Goal: Task Accomplishment & Management: Use online tool/utility

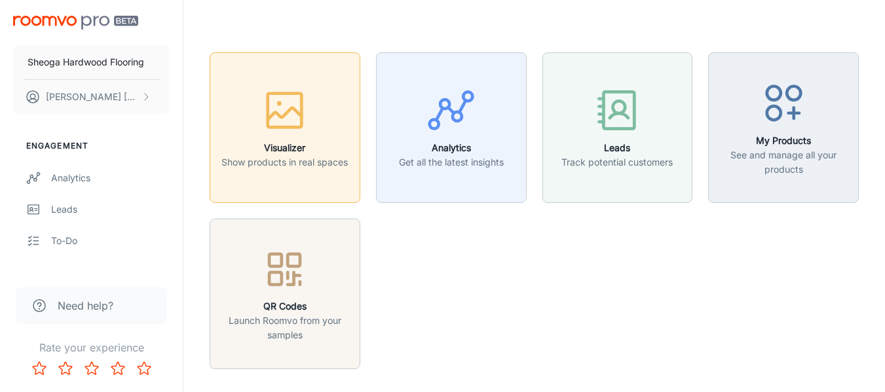
click at [291, 179] on button "Visualizer Show products in real spaces" at bounding box center [285, 127] width 151 height 151
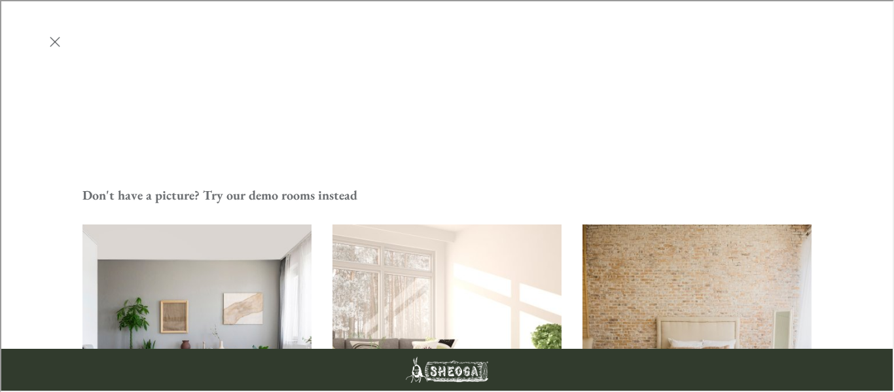
scroll to position [458, 0]
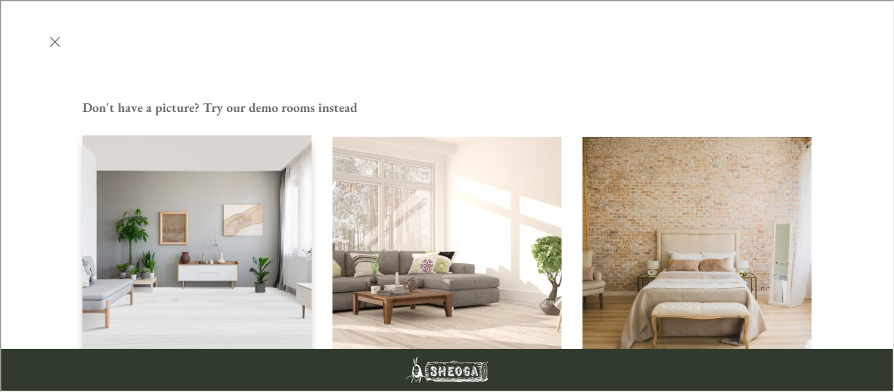
click at [192, 134] on img "Living Room" at bounding box center [196, 250] width 231 height 232
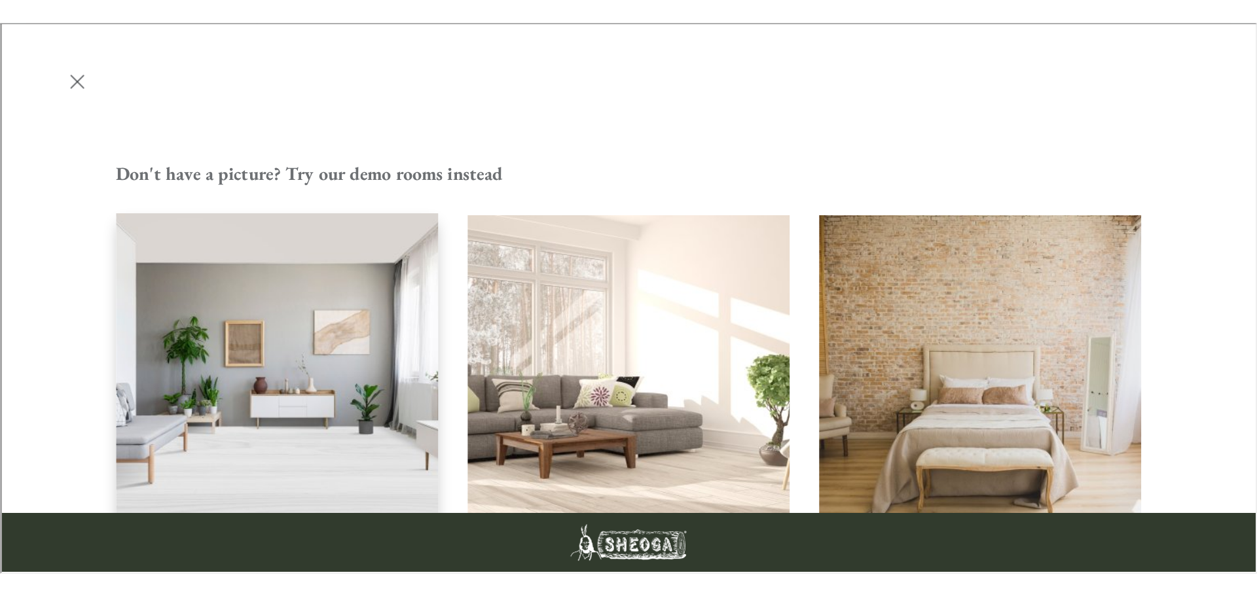
scroll to position [0, 0]
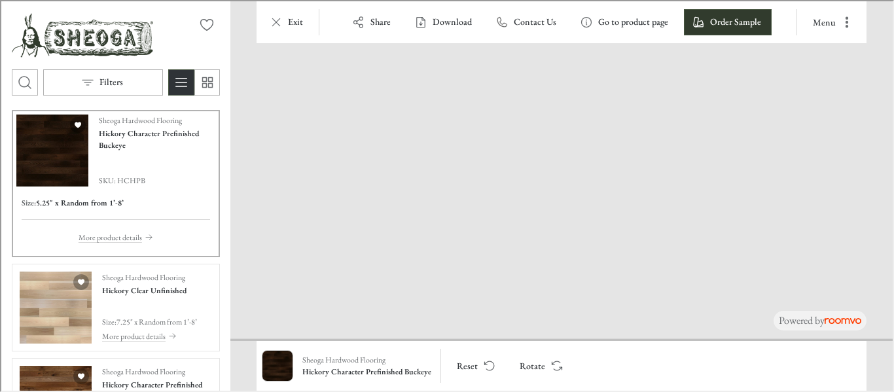
drag, startPoint x: 548, startPoint y: 294, endPoint x: 498, endPoint y: 96, distance: 204.7
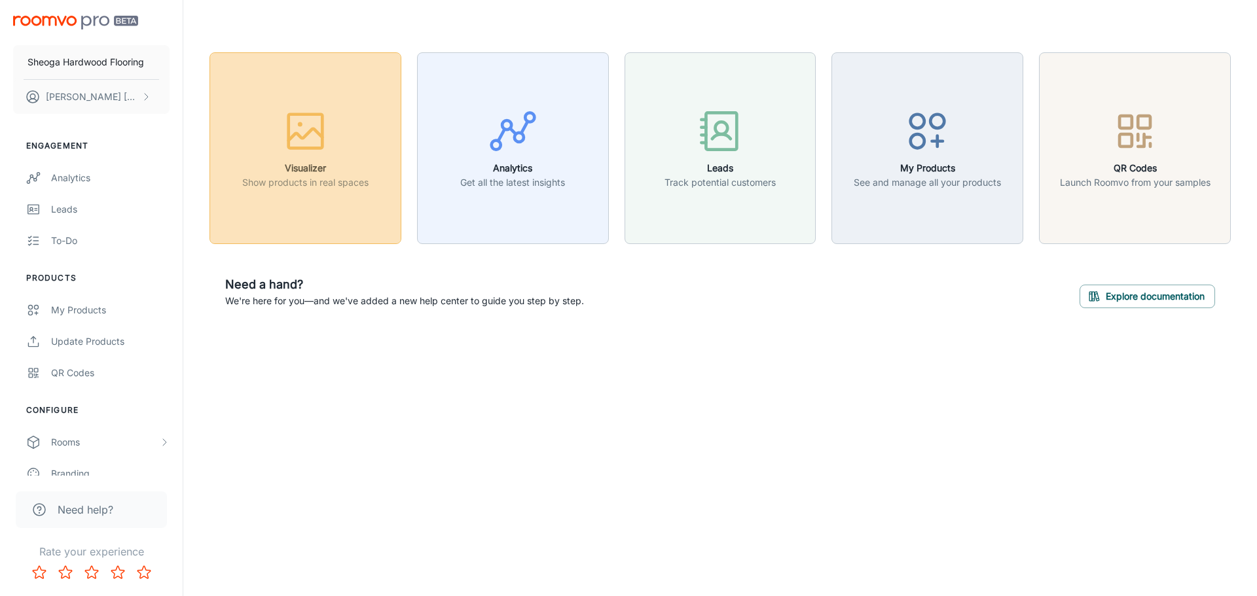
click at [337, 151] on div "button" at bounding box center [305, 134] width 126 height 54
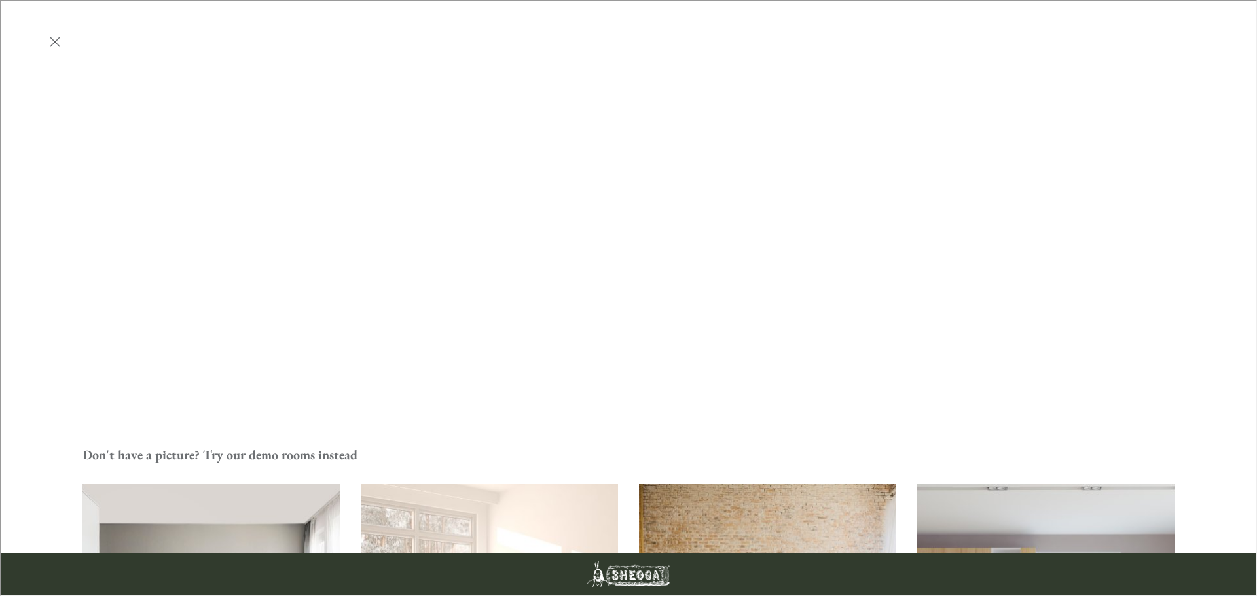
scroll to position [524, 0]
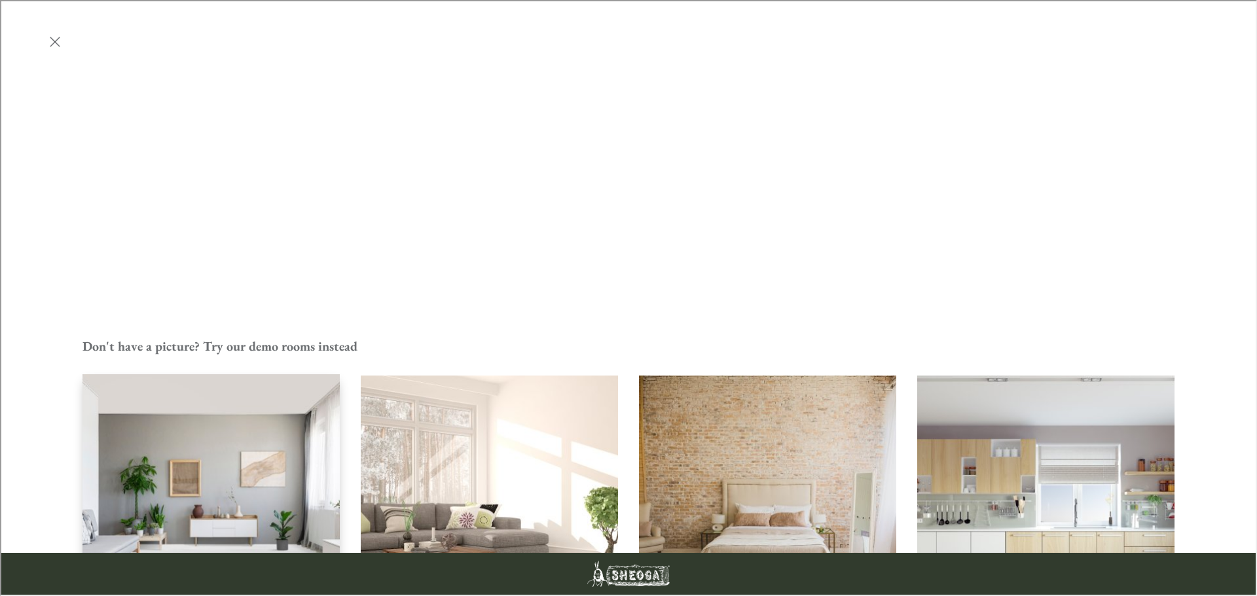
click at [295, 373] on img "Living Room" at bounding box center [211, 503] width 260 height 261
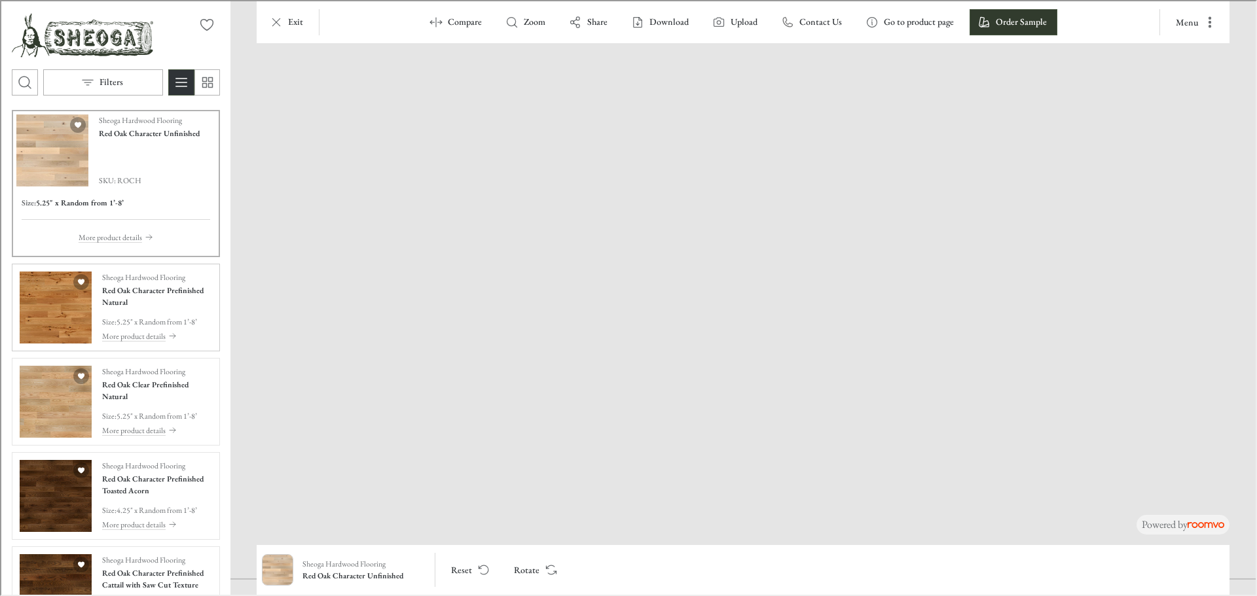
click at [63, 323] on img "See Red Oak Character Prefinished Natural in the room" at bounding box center [54, 306] width 72 height 72
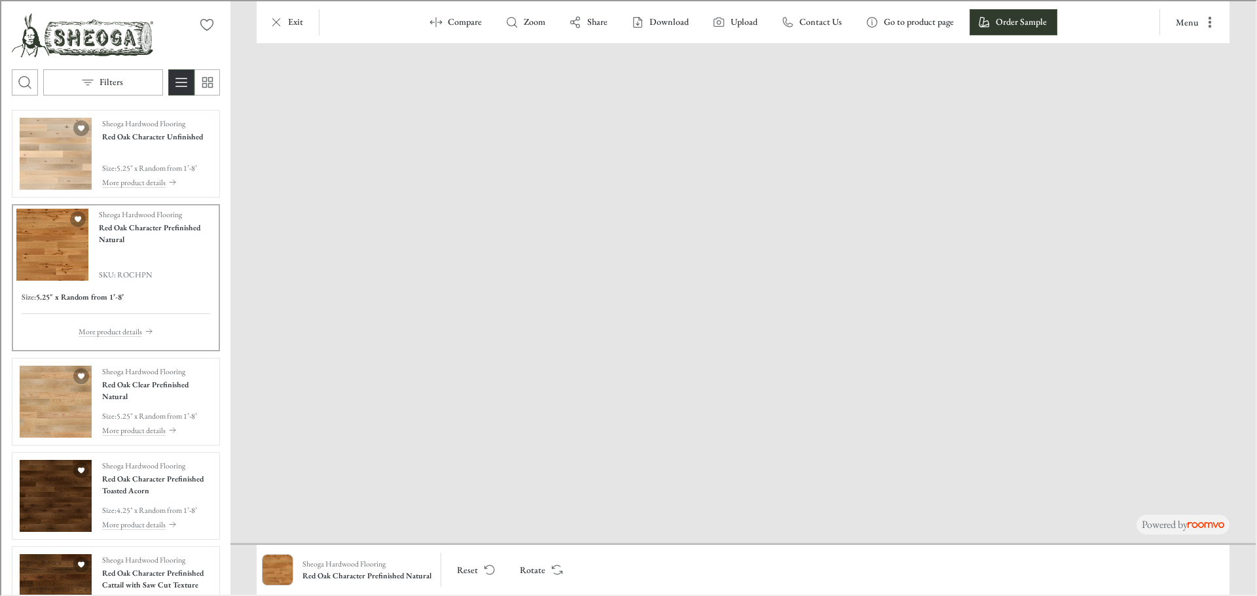
drag, startPoint x: 856, startPoint y: 497, endPoint x: 831, endPoint y: 357, distance: 142.3
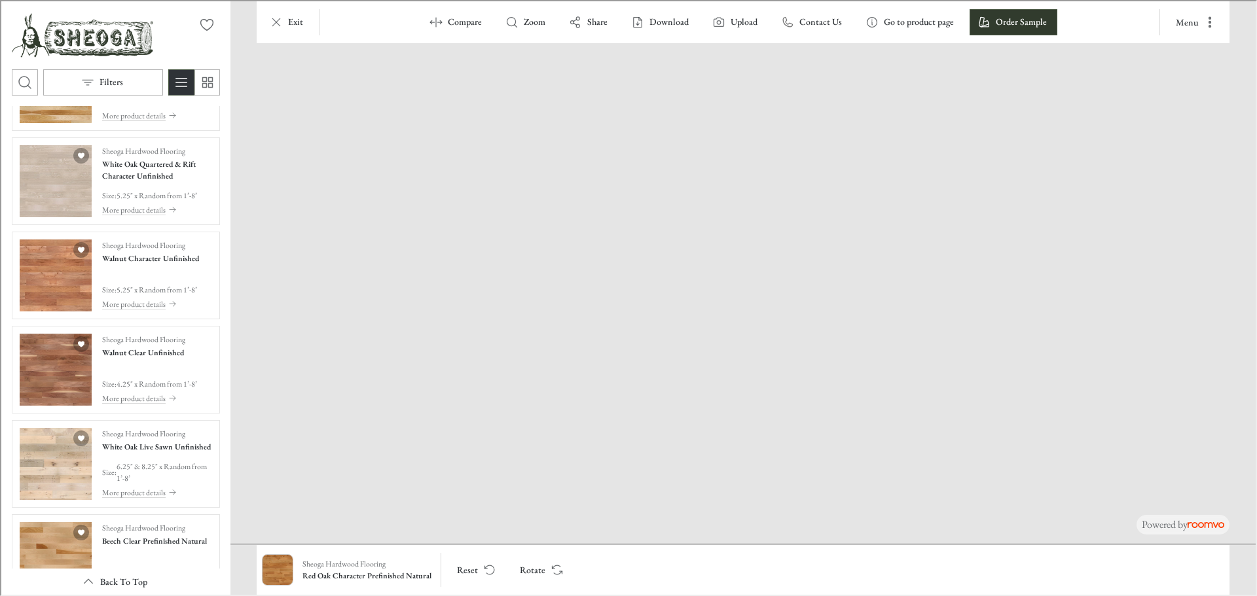
scroll to position [1899, 0]
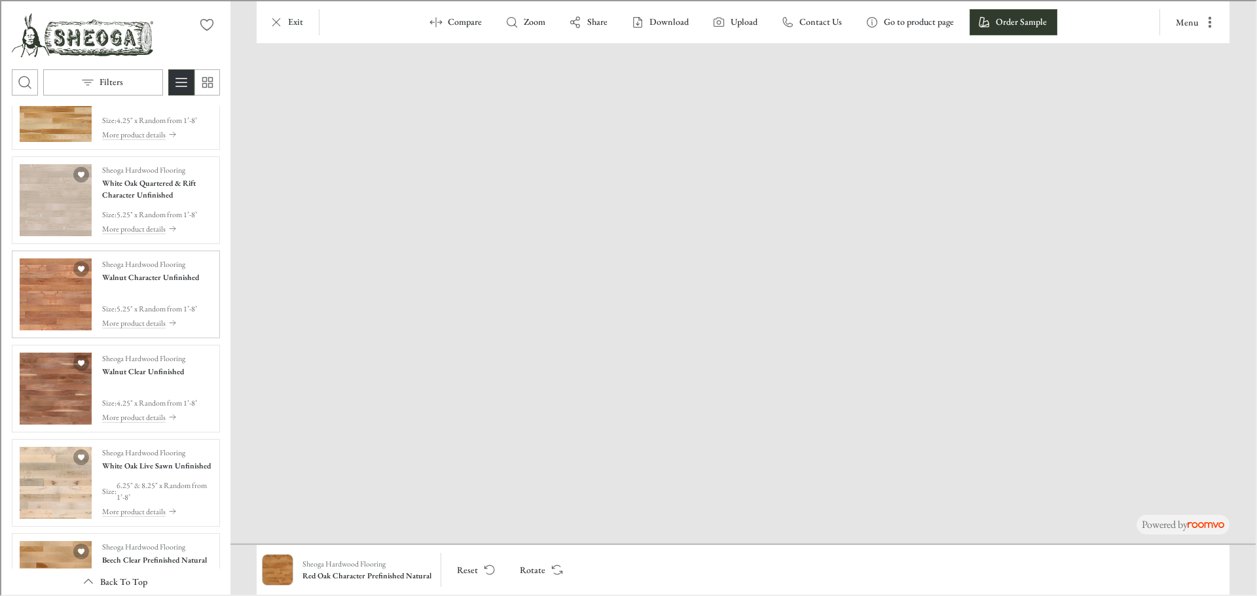
click at [52, 306] on img "See Walnut Character Unfinished in the room" at bounding box center [54, 293] width 72 height 72
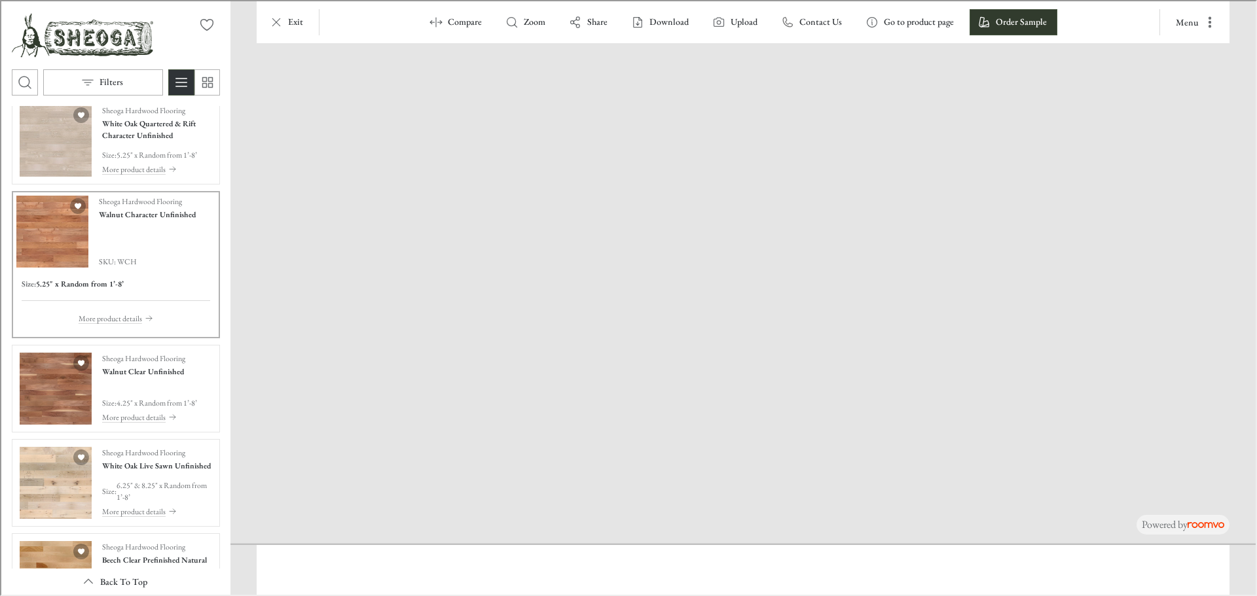
scroll to position [1839, 0]
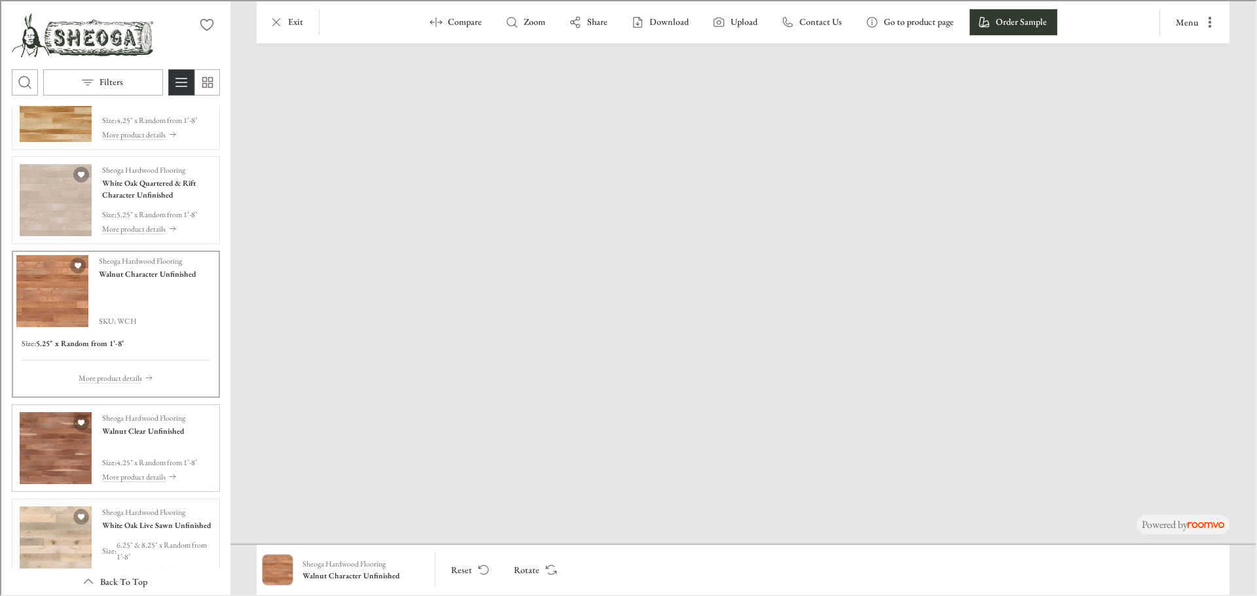
click at [72, 392] on img "See Walnut Clear Unfinished in the room" at bounding box center [54, 447] width 72 height 72
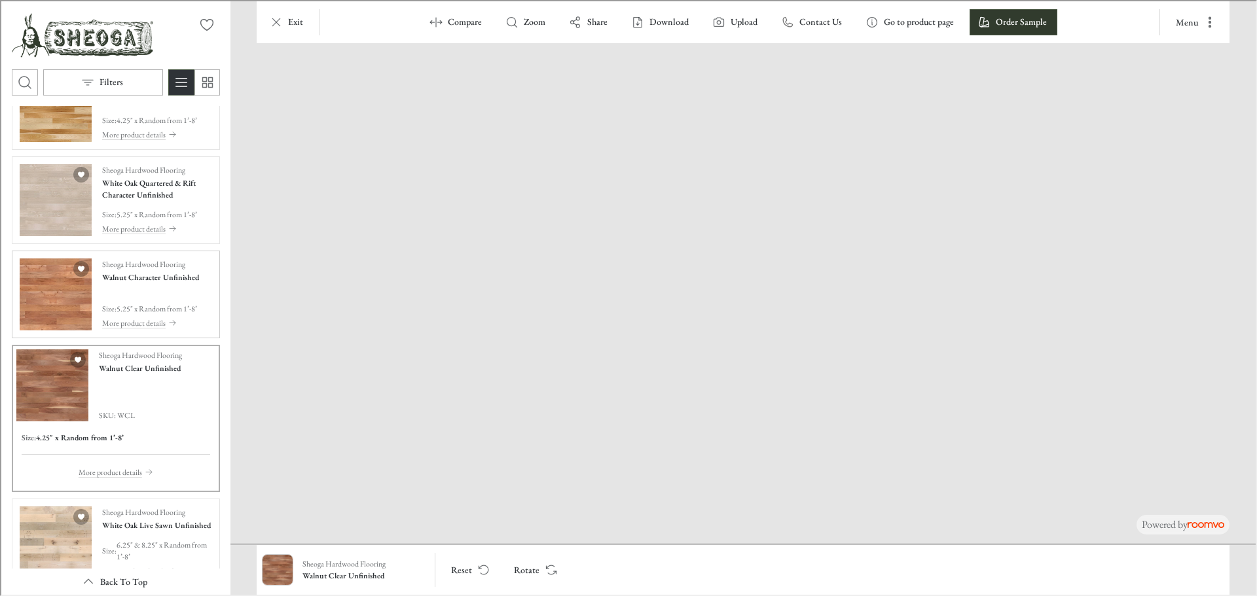
click at [51, 312] on img "See Walnut Character Unfinished in the room" at bounding box center [54, 293] width 72 height 72
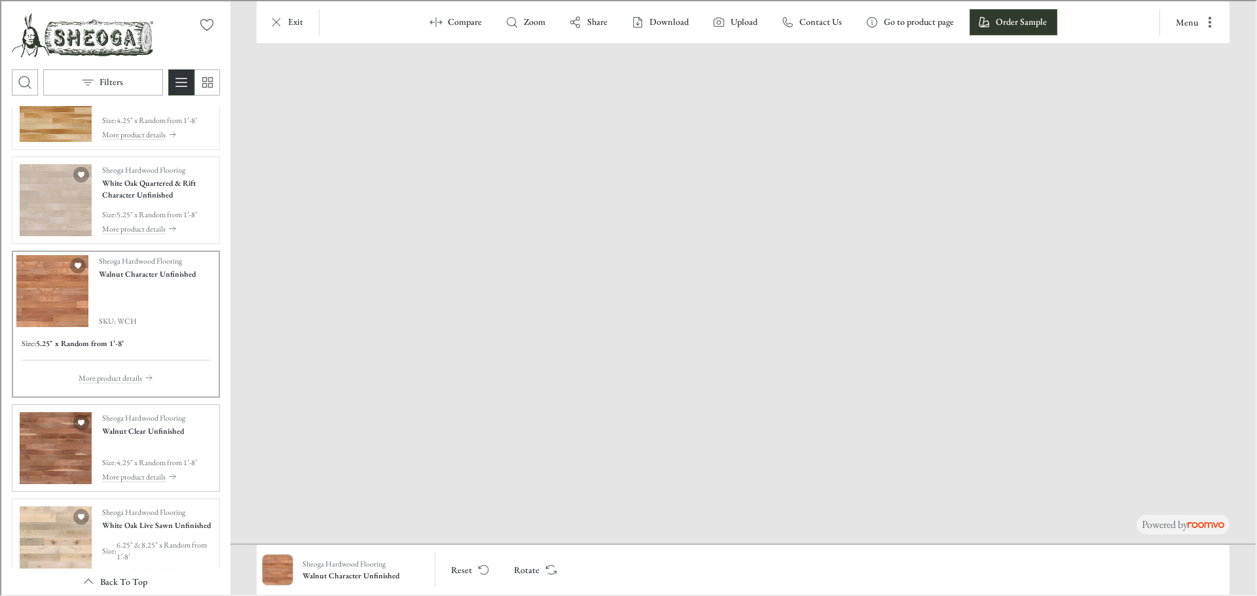
click at [54, 392] on img "See Walnut Clear Unfinished in the room" at bounding box center [54, 447] width 72 height 72
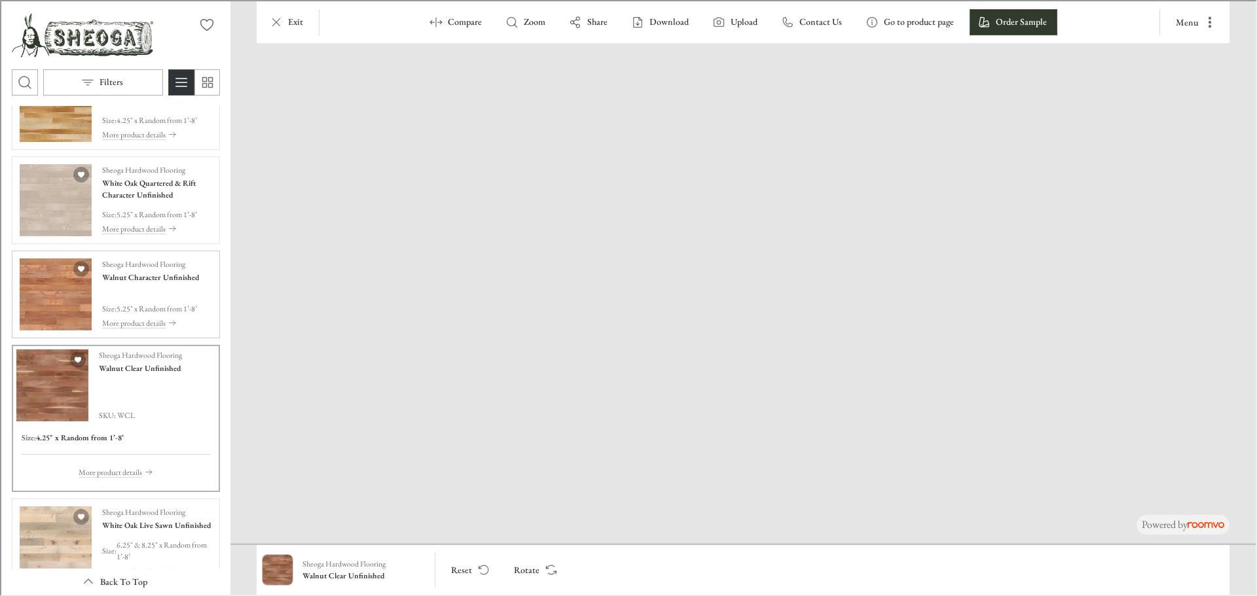
scroll to position [1774, 0]
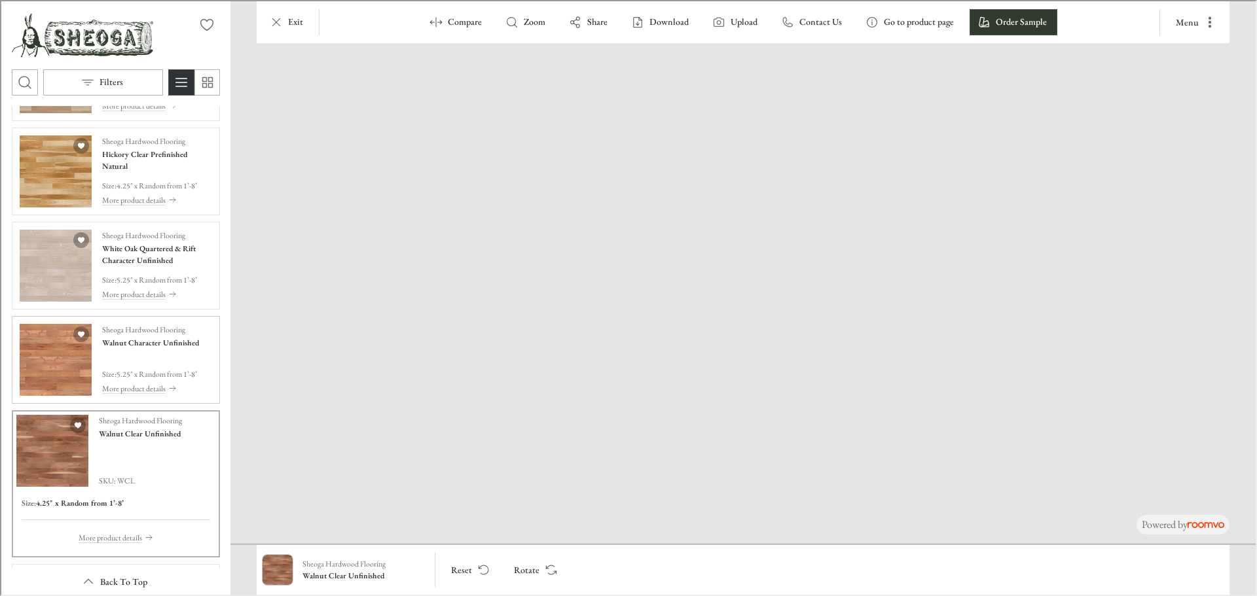
click at [42, 383] on img "See Walnut Character Unfinished in the room" at bounding box center [54, 359] width 72 height 72
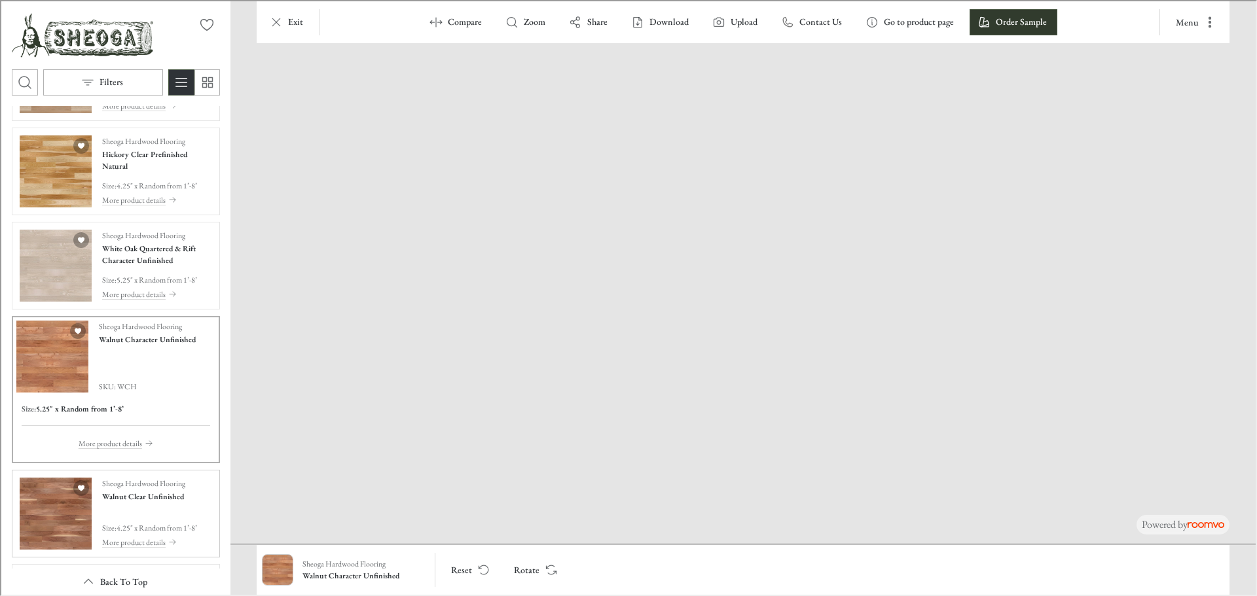
click at [64, 392] on img "See Walnut Clear Unfinished in the room" at bounding box center [54, 513] width 72 height 72
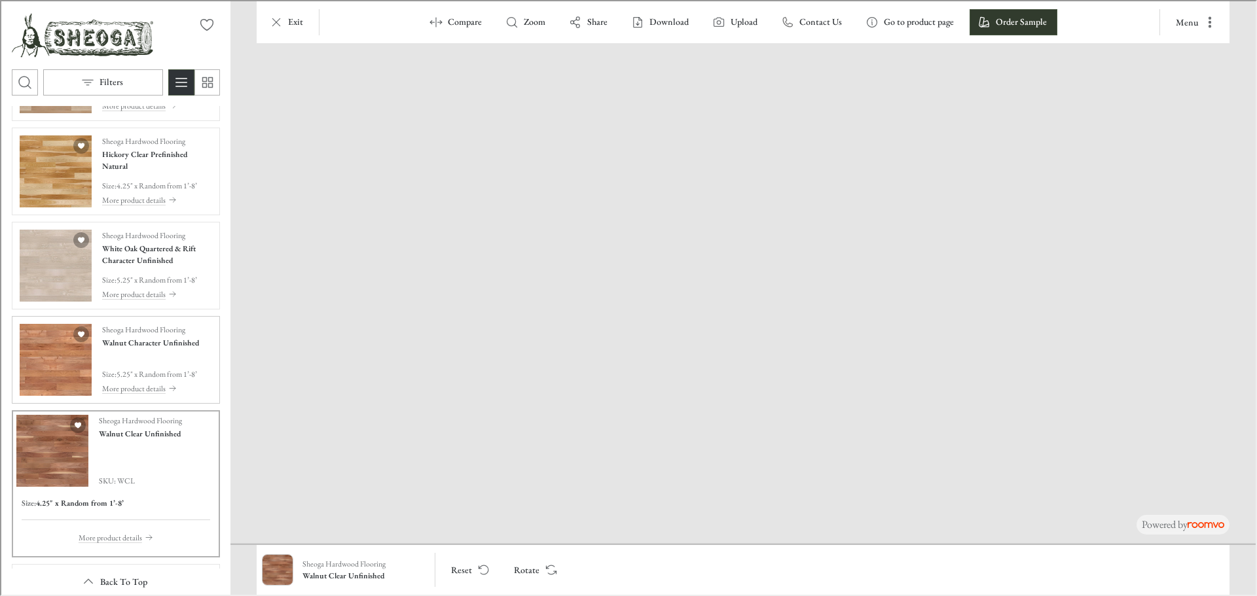
click at [50, 352] on img "See Walnut Character Unfinished in the room" at bounding box center [54, 359] width 72 height 72
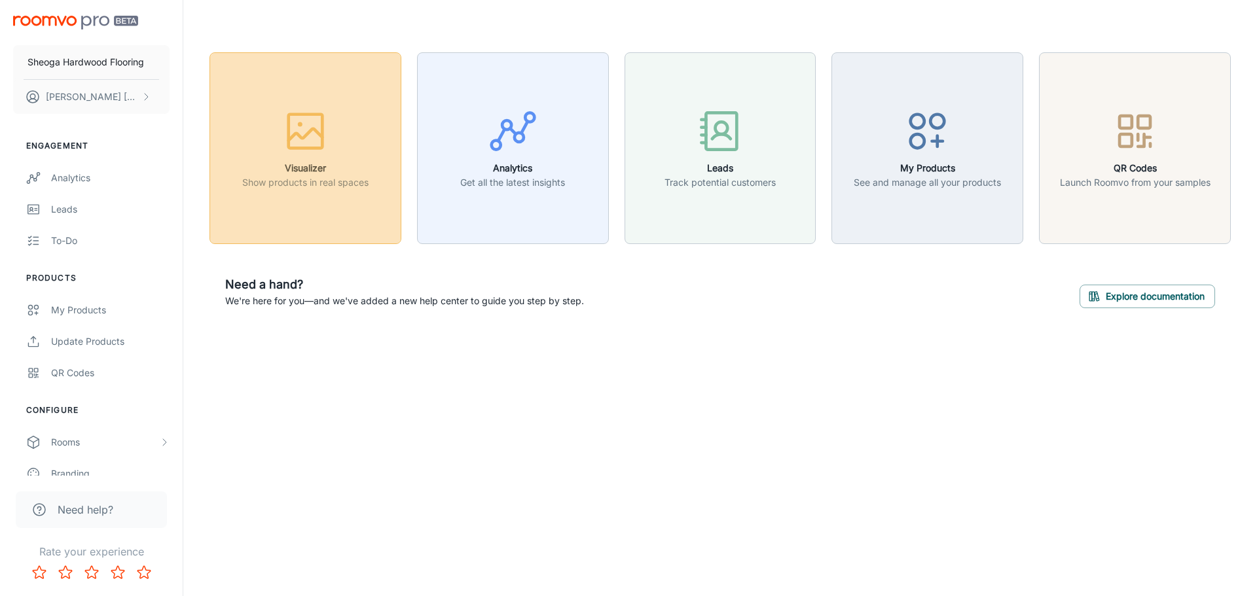
click at [365, 185] on p "Show products in real spaces" at bounding box center [305, 182] width 126 height 14
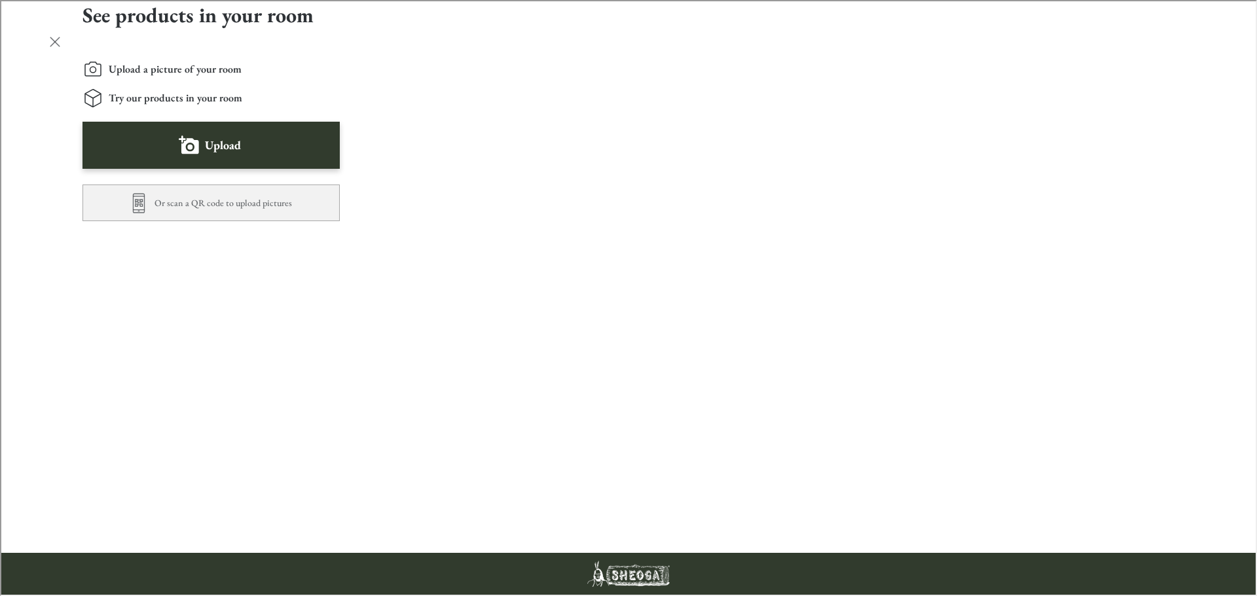
scroll to position [327, 0]
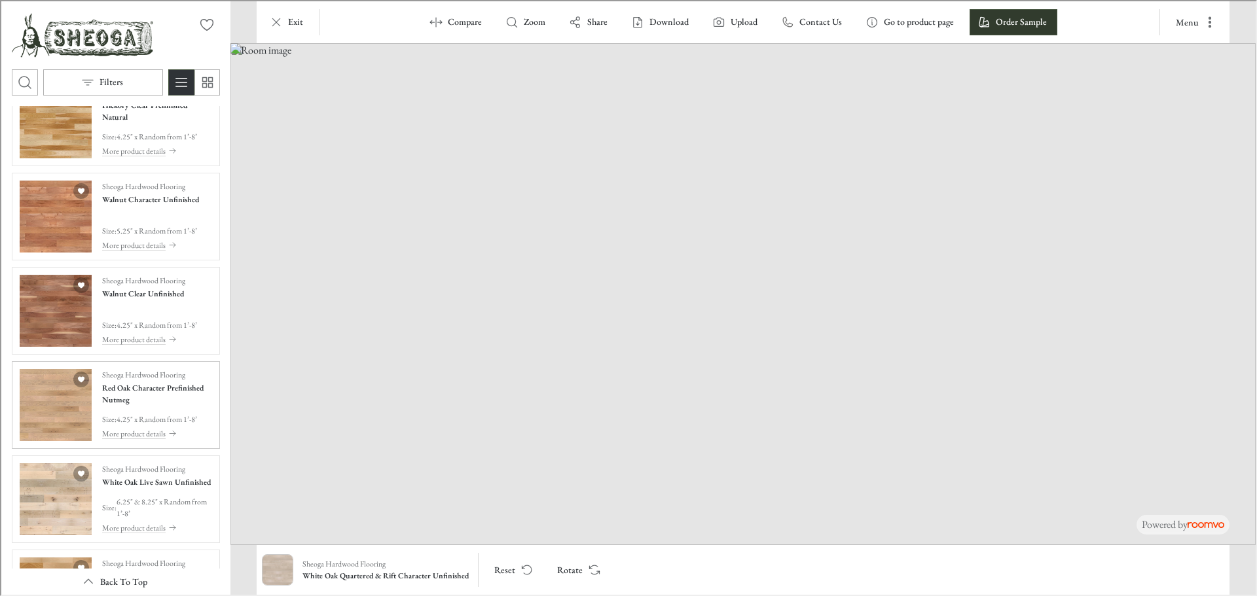
scroll to position [1571, 0]
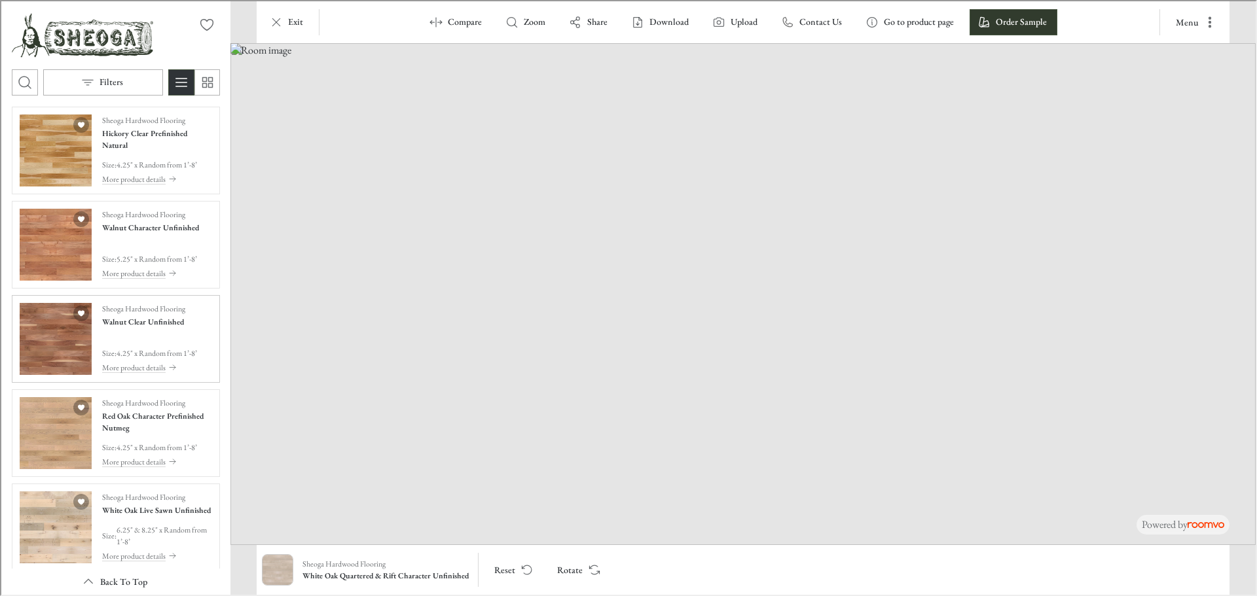
click at [52, 338] on img "See Walnut Clear Unfinished in the room" at bounding box center [54, 338] width 72 height 72
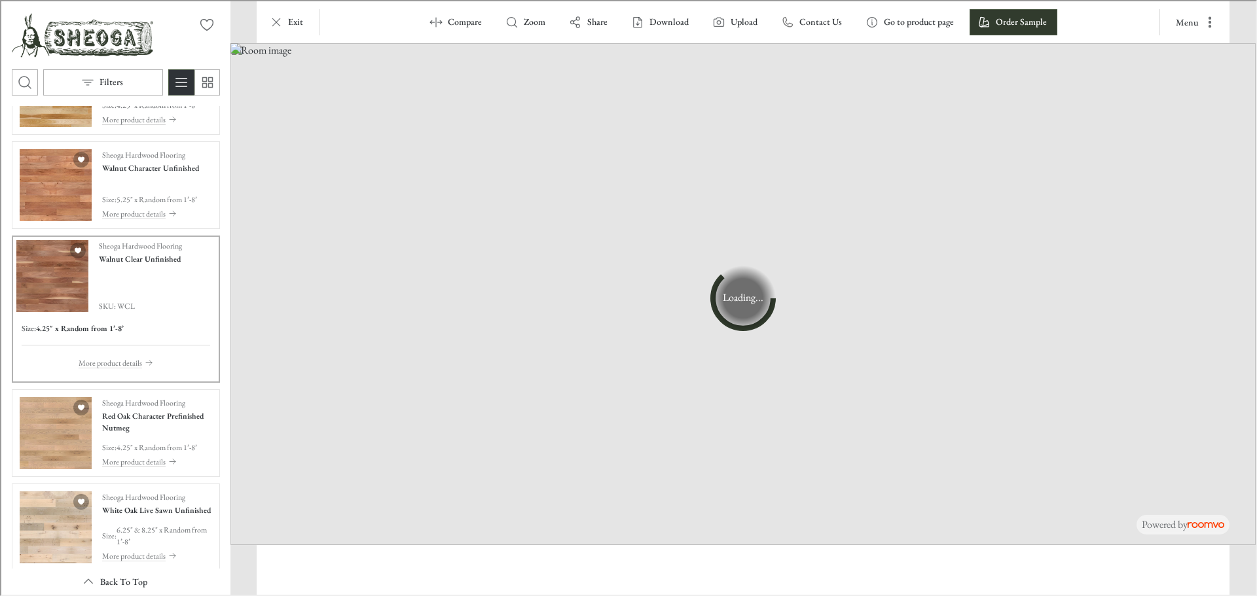
scroll to position [1512, 0]
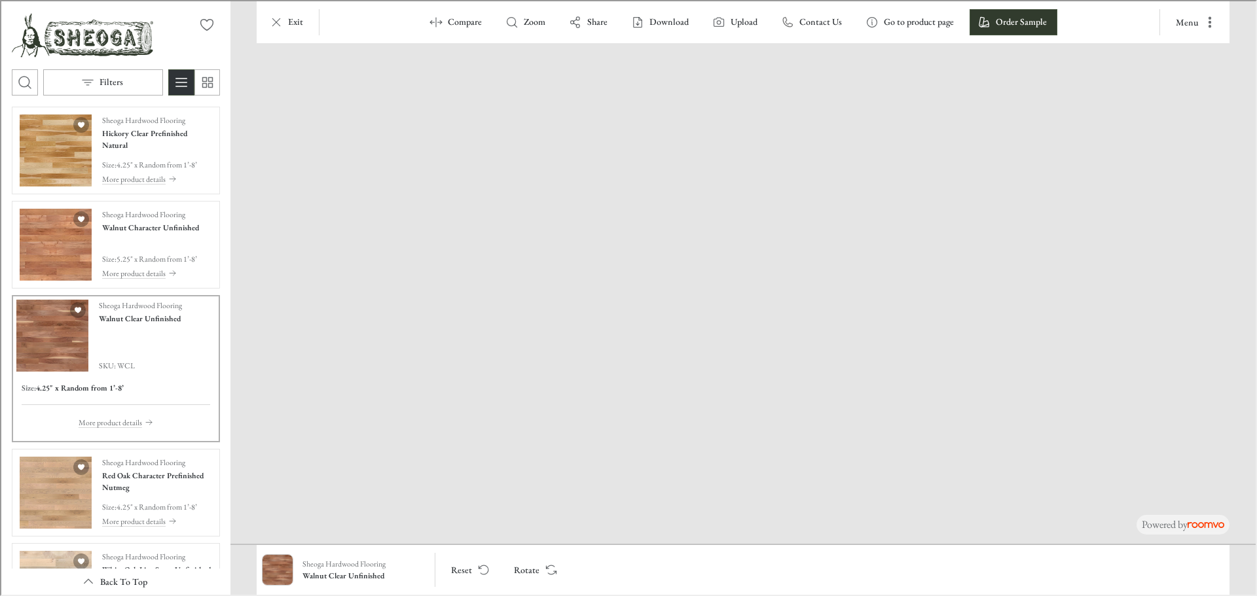
drag, startPoint x: 801, startPoint y: 487, endPoint x: 792, endPoint y: 321, distance: 166.6
click at [792, 321] on img at bounding box center [666, 74] width 1916 height 939
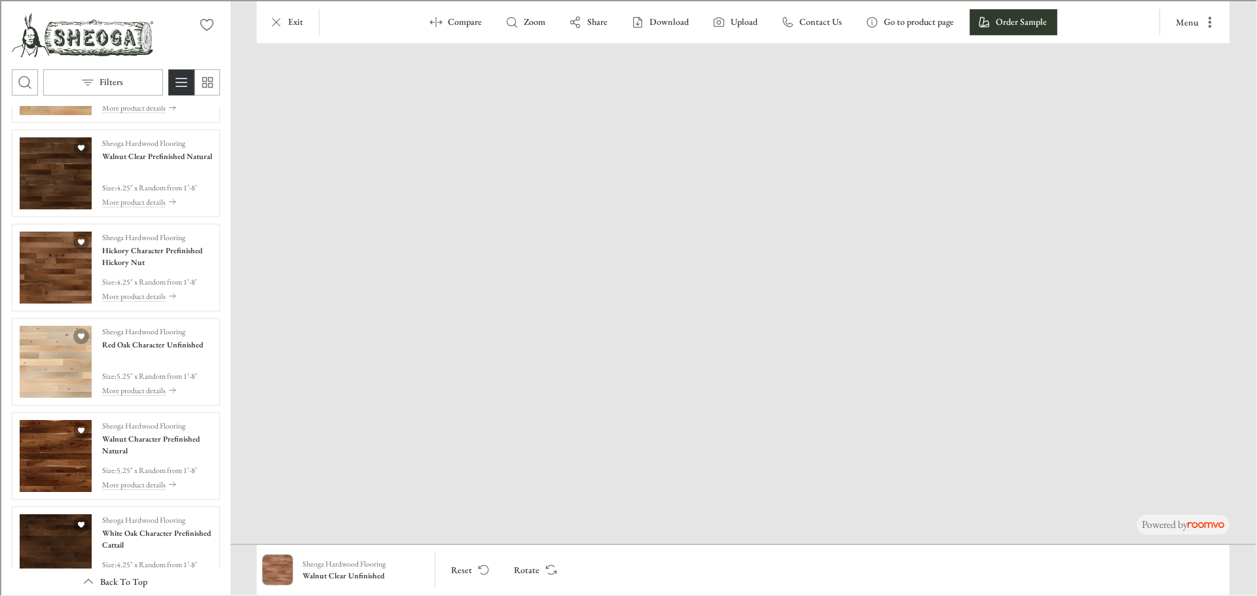
scroll to position [2428, 0]
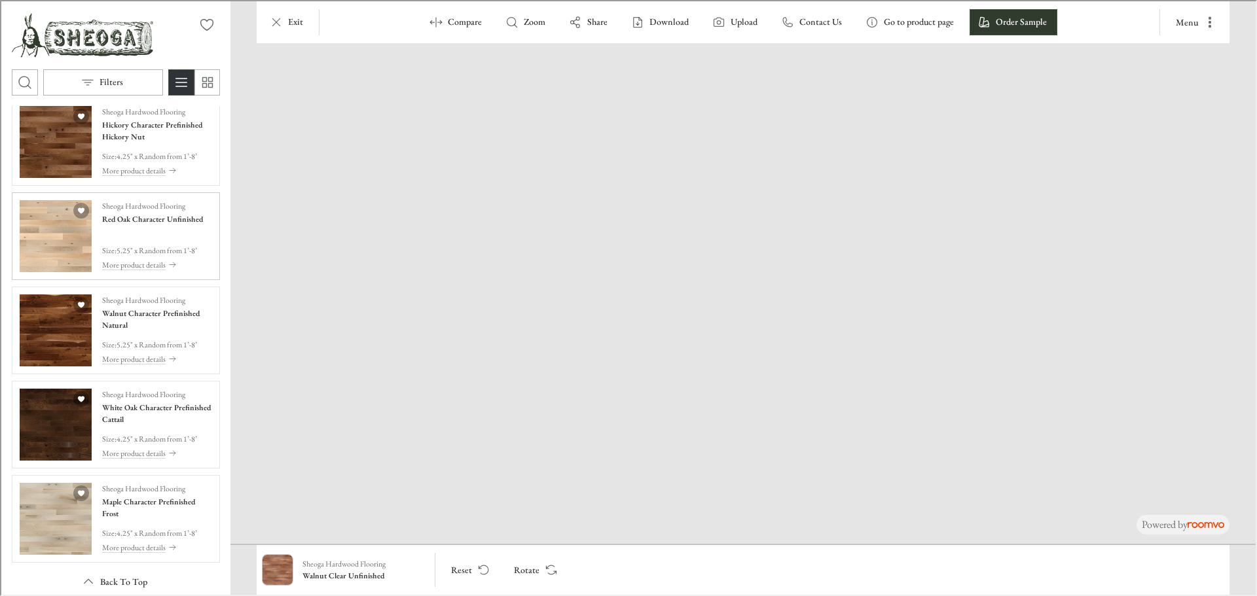
click at [46, 257] on img "See Red Oak Character Unfinished in the room" at bounding box center [54, 235] width 72 height 72
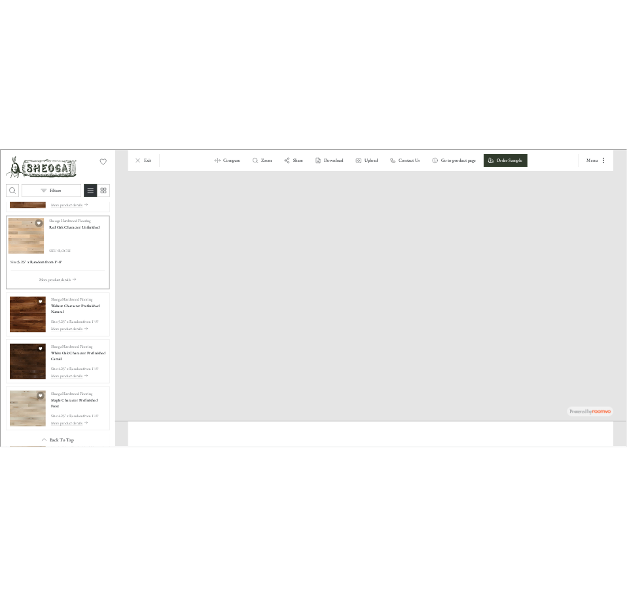
scroll to position [2369, 0]
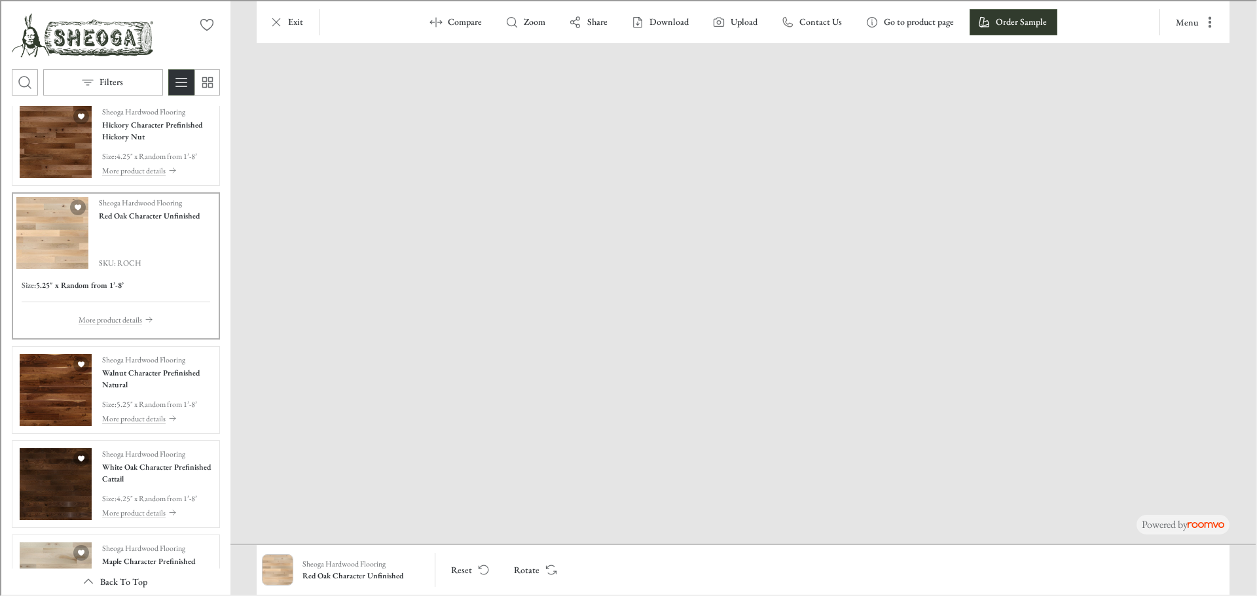
click at [593, 392] on img at bounding box center [666, 74] width 1916 height 939
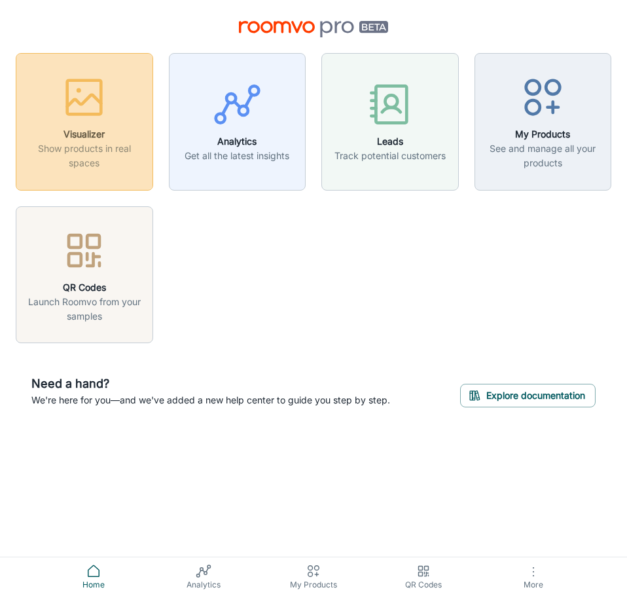
click at [77, 150] on p "Show products in real spaces" at bounding box center [84, 155] width 120 height 29
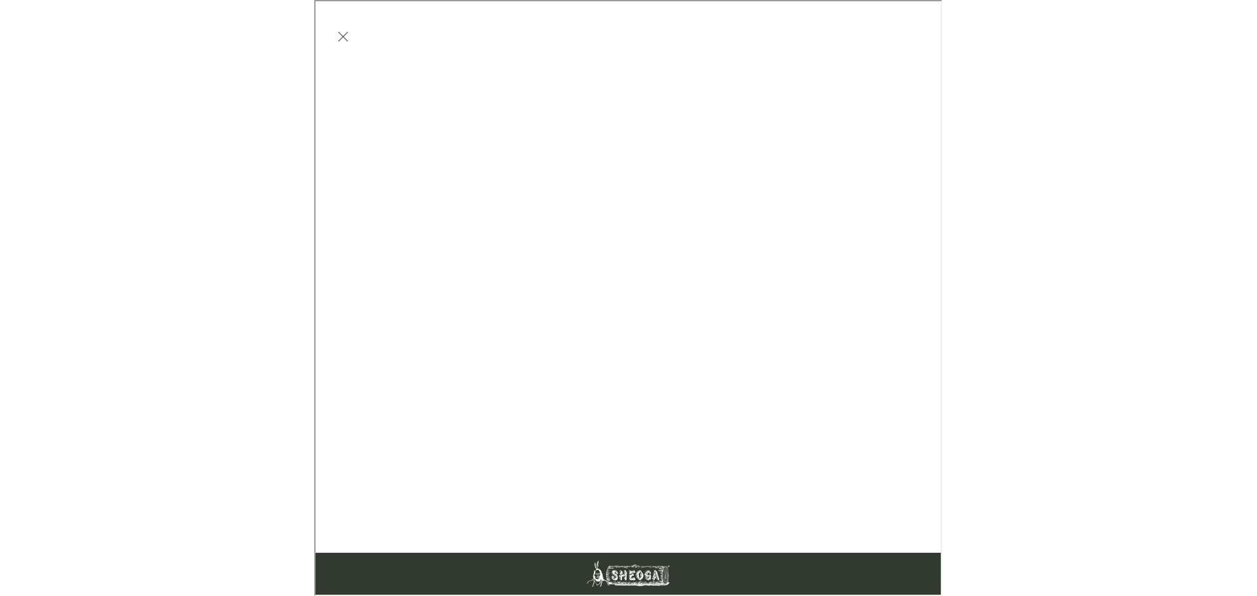
scroll to position [0, 0]
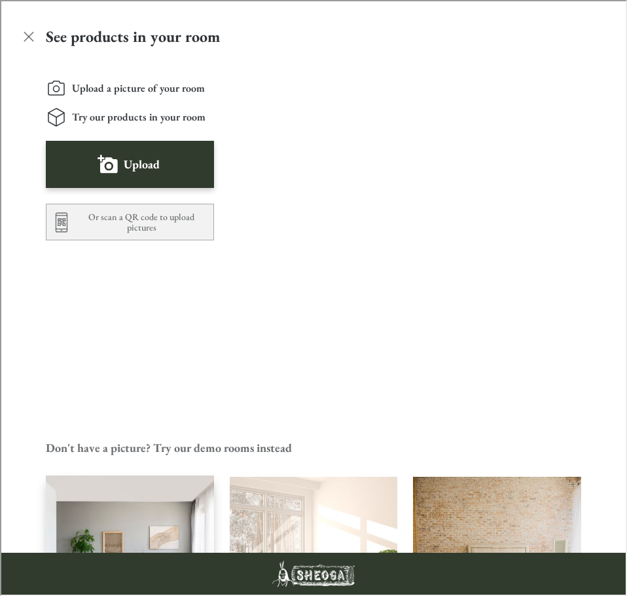
click at [126, 392] on img "Living Room" at bounding box center [130, 559] width 170 height 171
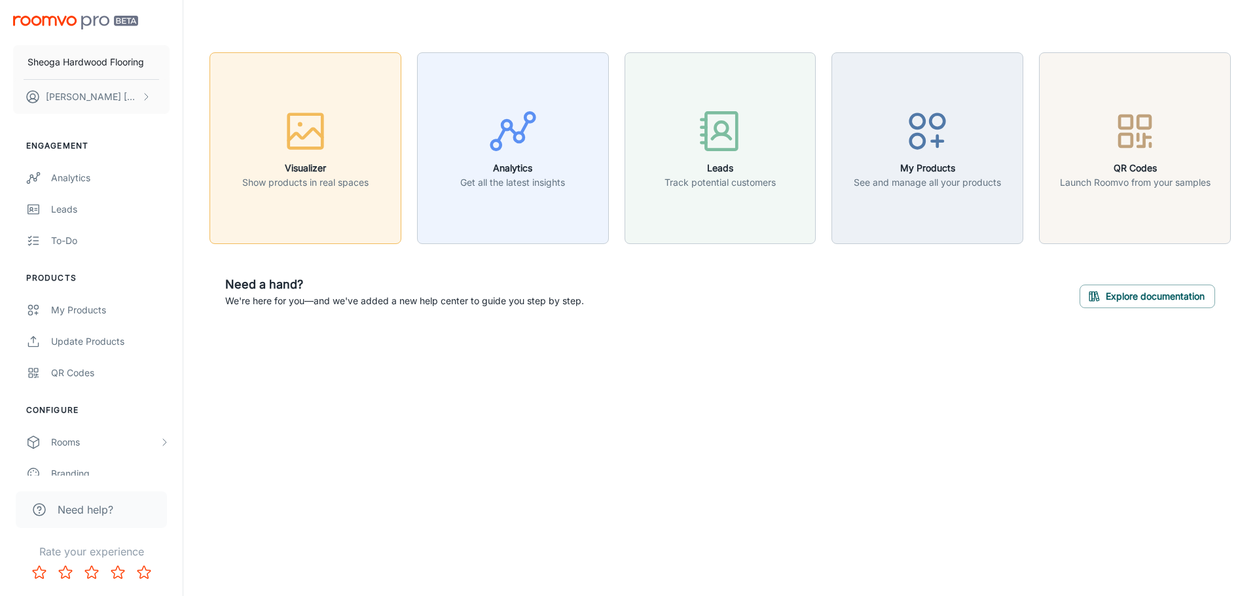
click at [363, 101] on button "Visualizer Show products in real spaces" at bounding box center [306, 148] width 192 height 192
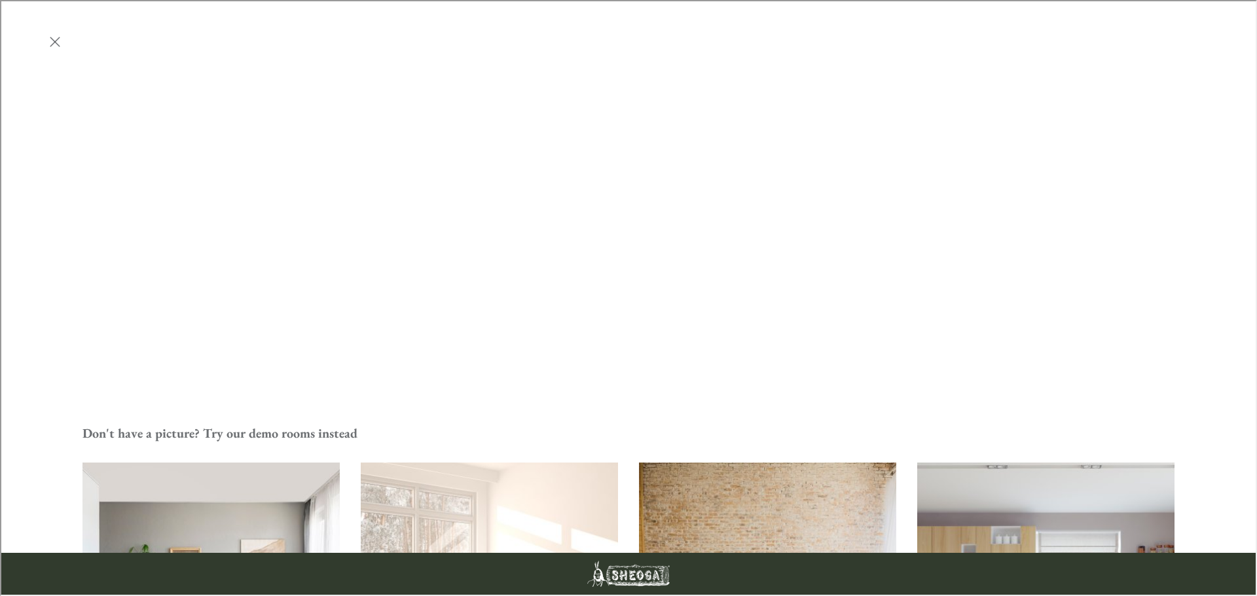
scroll to position [458, 0]
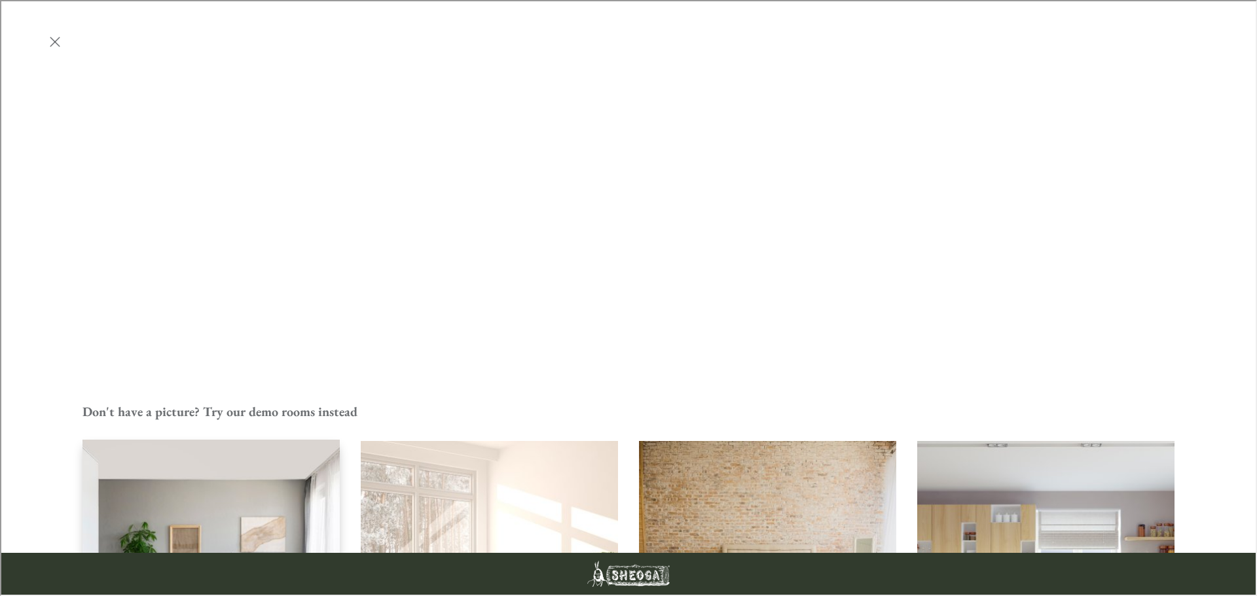
click at [240, 392] on img "Living Room" at bounding box center [211, 569] width 260 height 261
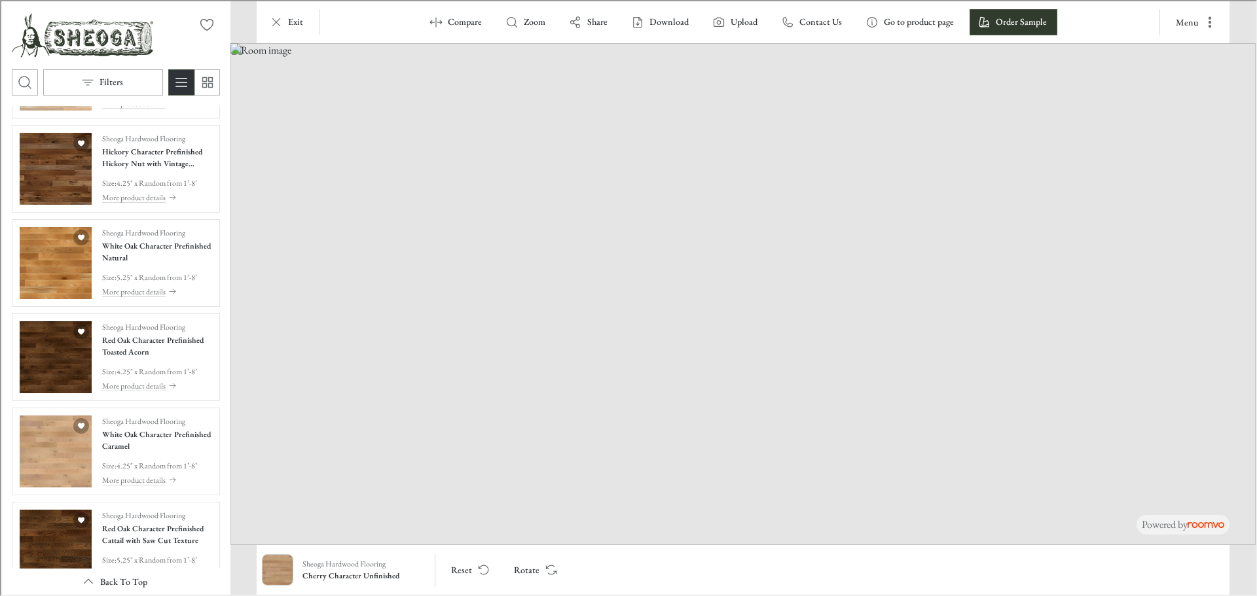
scroll to position [524, 0]
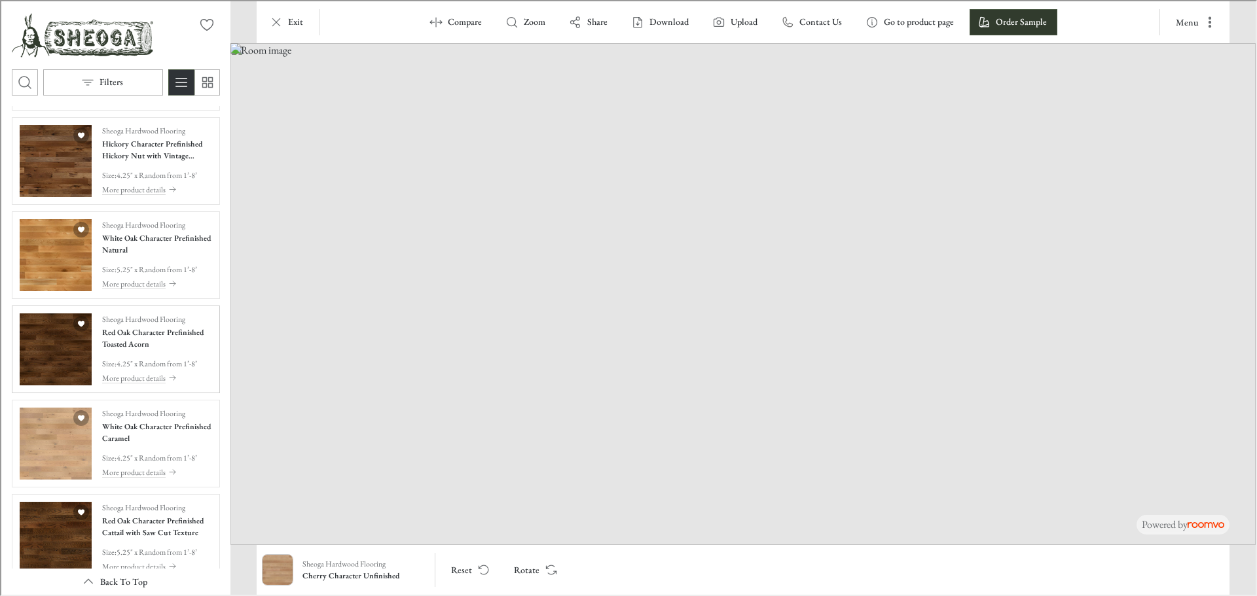
click at [46, 333] on img "See Red Oak Character Prefinished Toasted Acorn in the room" at bounding box center [54, 348] width 72 height 72
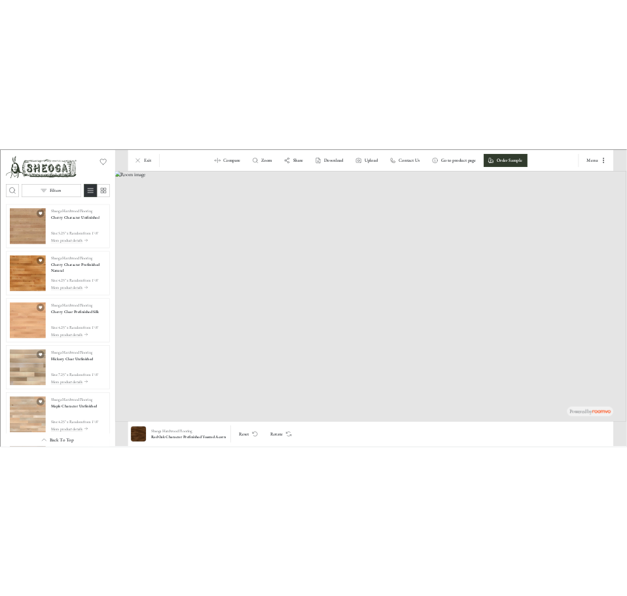
scroll to position [327, 0]
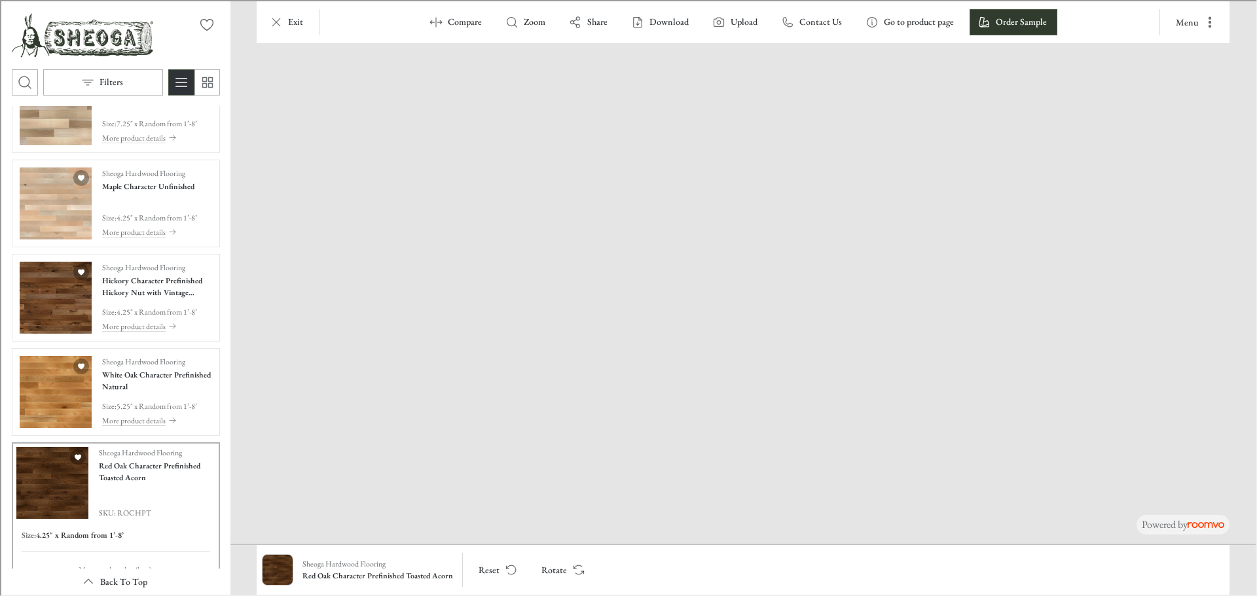
drag, startPoint x: 677, startPoint y: 509, endPoint x: 659, endPoint y: 441, distance: 70.5
click at [659, 392] on img at bounding box center [735, 184] width 1471 height 720
click at [0, 146] on iframe at bounding box center [628, 298] width 1257 height 596
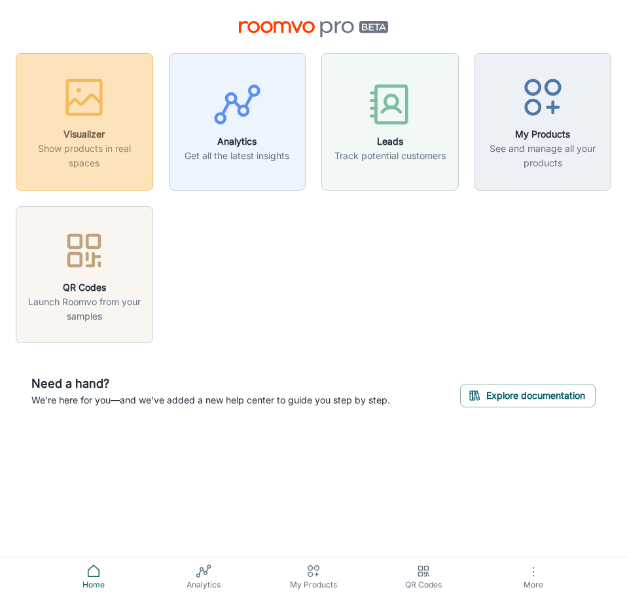
click at [67, 119] on icon "button" at bounding box center [84, 97] width 49 height 49
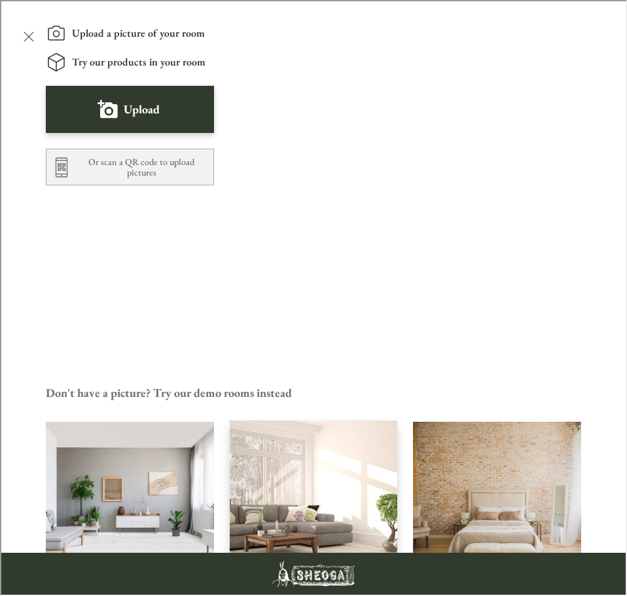
scroll to position [181, 0]
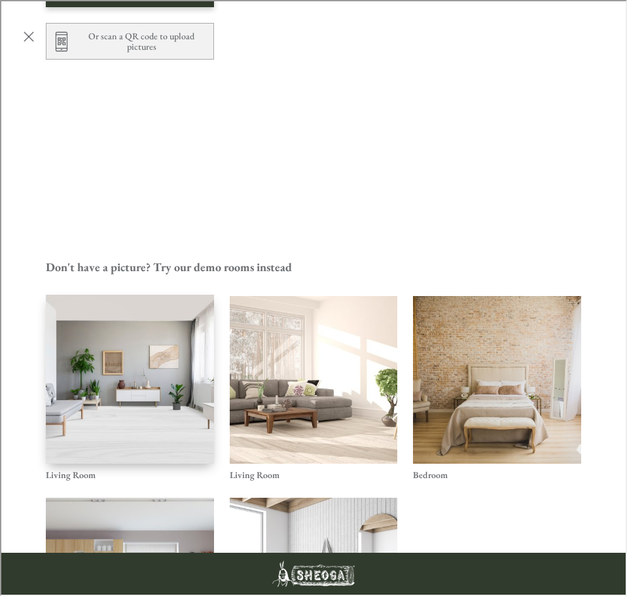
click at [64, 293] on img "Living Room" at bounding box center [130, 378] width 170 height 171
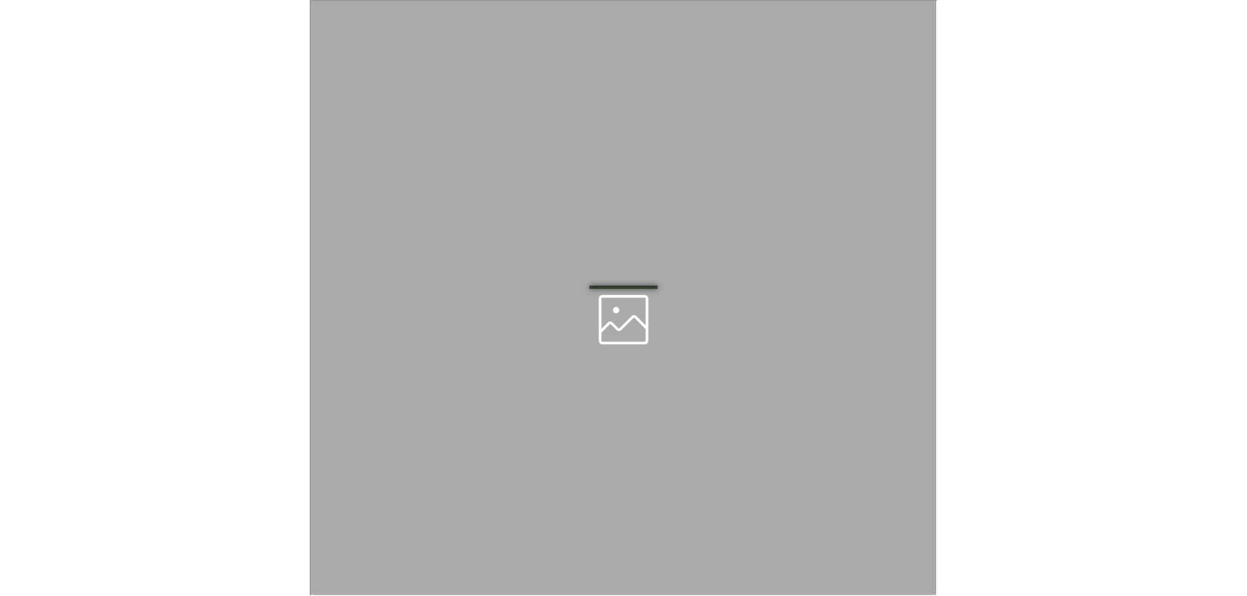
scroll to position [0, 0]
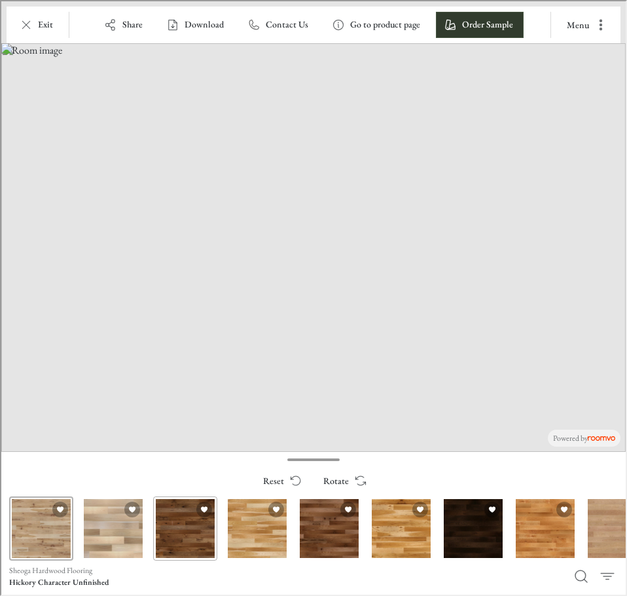
click at [192, 392] on div "Hickory Character Prefinished Hickory Nut with Vintage Charm Texture" at bounding box center [184, 527] width 64 height 64
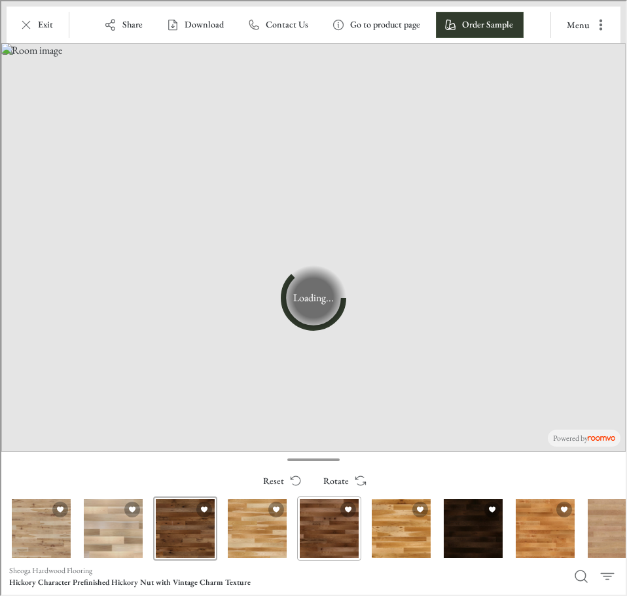
click at [311, 392] on div "Hickory Character Prefinished Hickory Nut" at bounding box center [328, 527] width 64 height 64
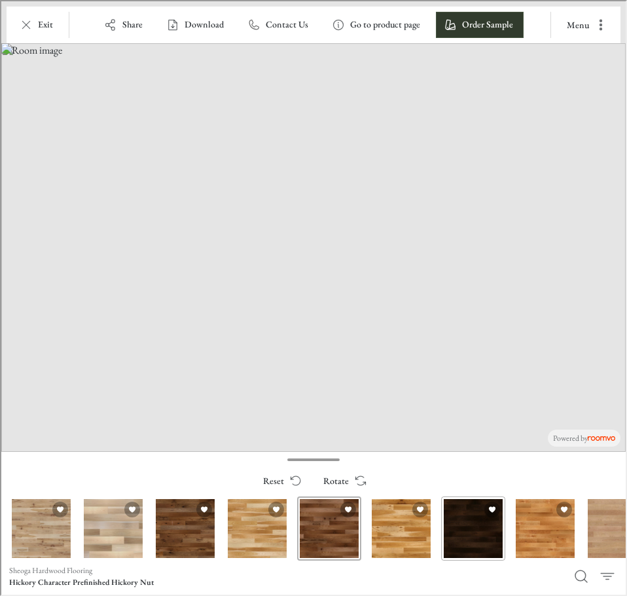
click at [462, 392] on div "Hickory Character Prefinished Buckeye" at bounding box center [472, 527] width 64 height 64
drag, startPoint x: 430, startPoint y: 542, endPoint x: 214, endPoint y: 541, distance: 216.1
click at [440, 392] on div "Hickory Character Prefinished Buckeye" at bounding box center [472, 527] width 64 height 64
drag, startPoint x: 322, startPoint y: 453, endPoint x: 359, endPoint y: 453, distance: 37.3
click at [359, 392] on button "Expand drawer" at bounding box center [312, 458] width 625 height 16
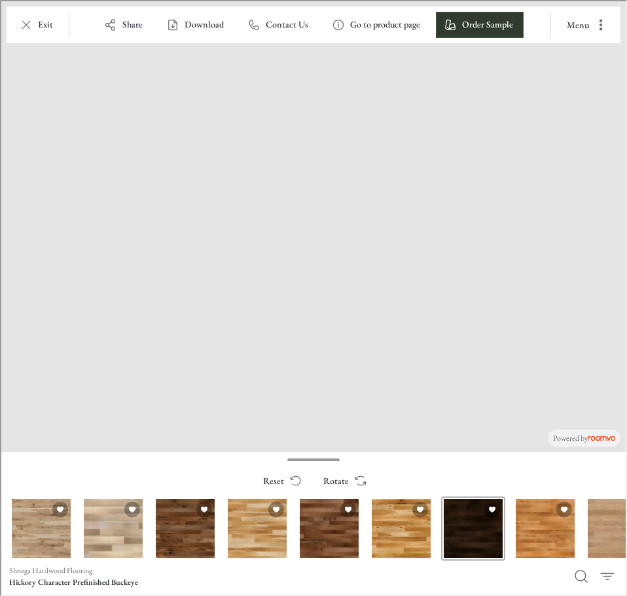
drag, startPoint x: 301, startPoint y: 457, endPoint x: 411, endPoint y: 445, distance: 110.7
click at [338, 392] on div "Expand drawer" at bounding box center [312, 458] width 52 height 3
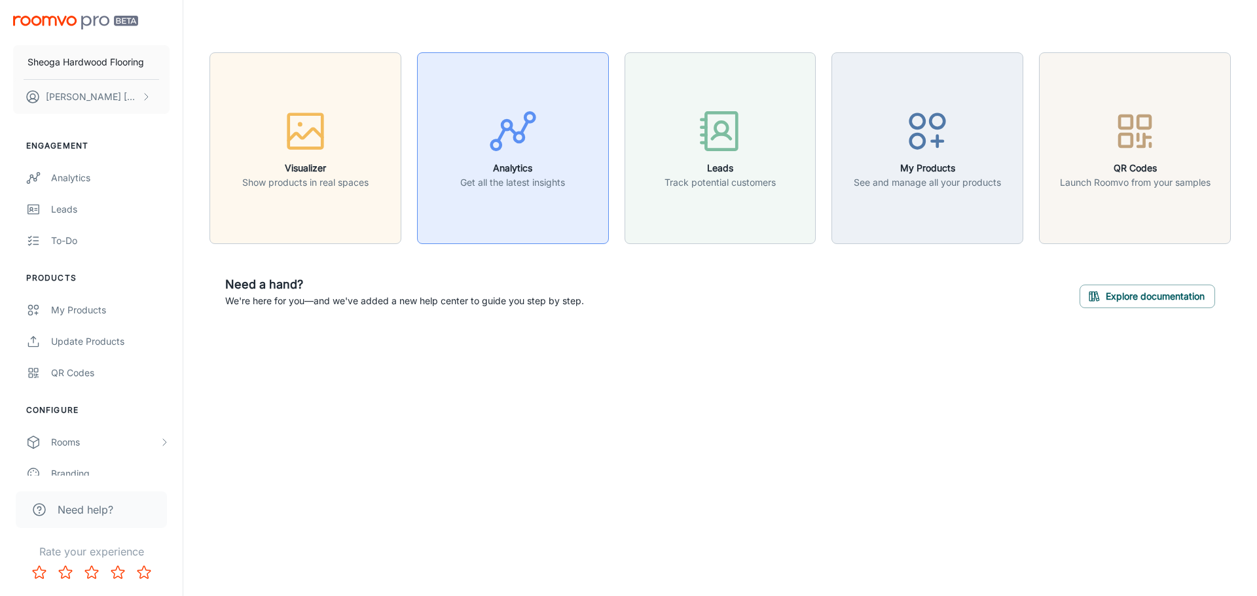
click at [463, 157] on div "button" at bounding box center [512, 134] width 105 height 54
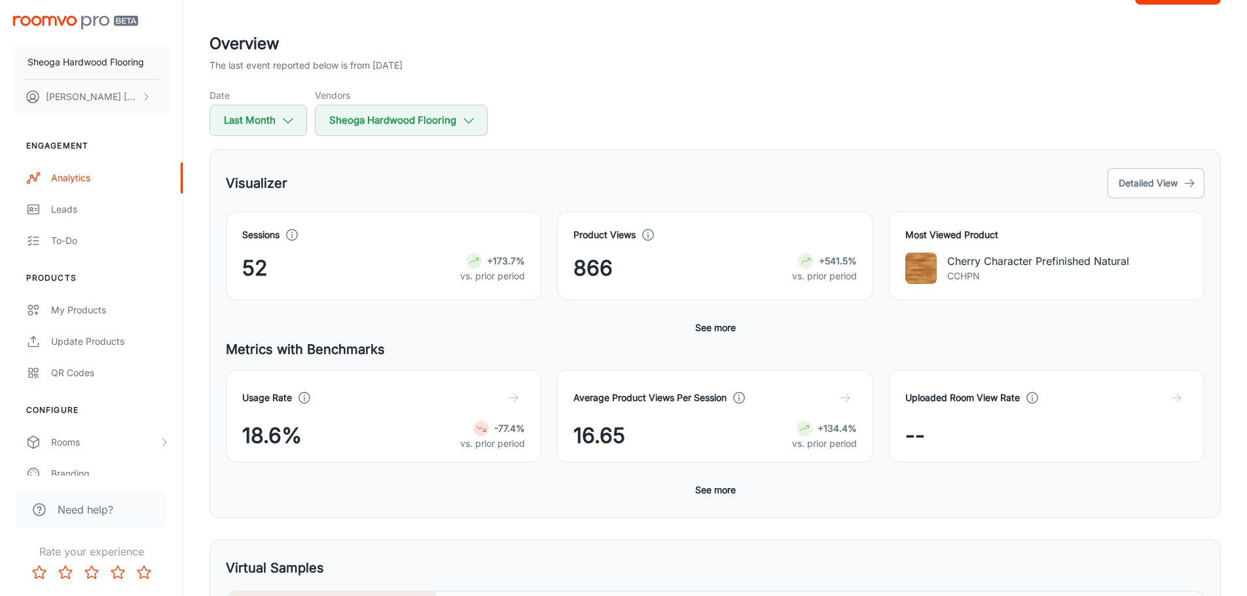
scroll to position [52, 0]
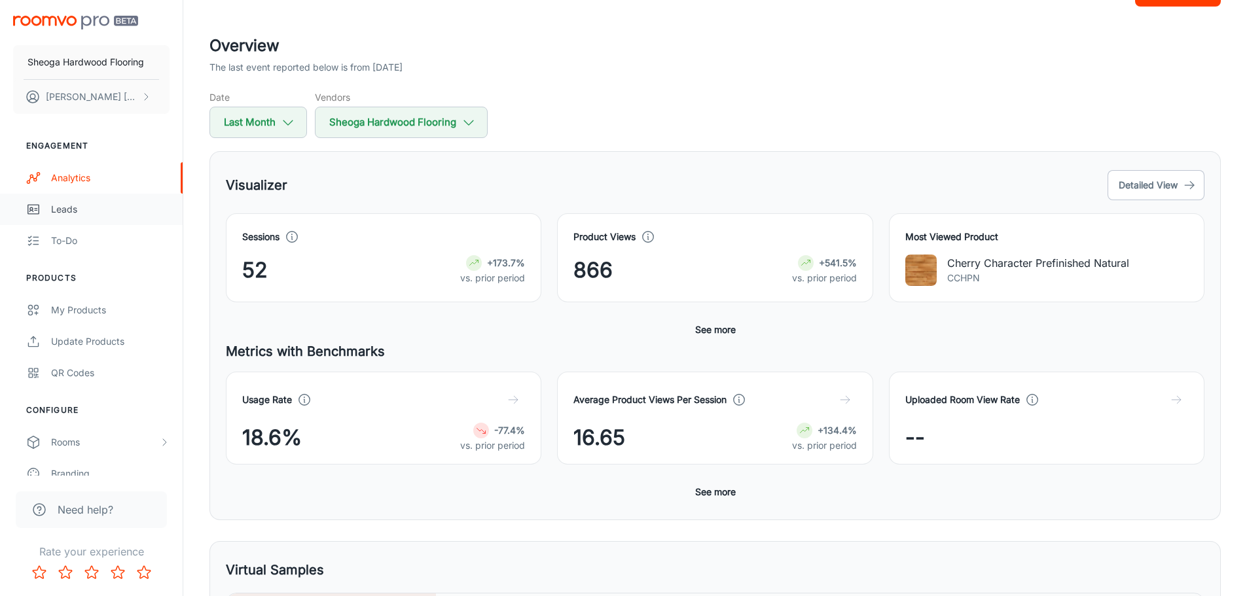
click at [85, 209] on div "Leads" at bounding box center [110, 209] width 119 height 14
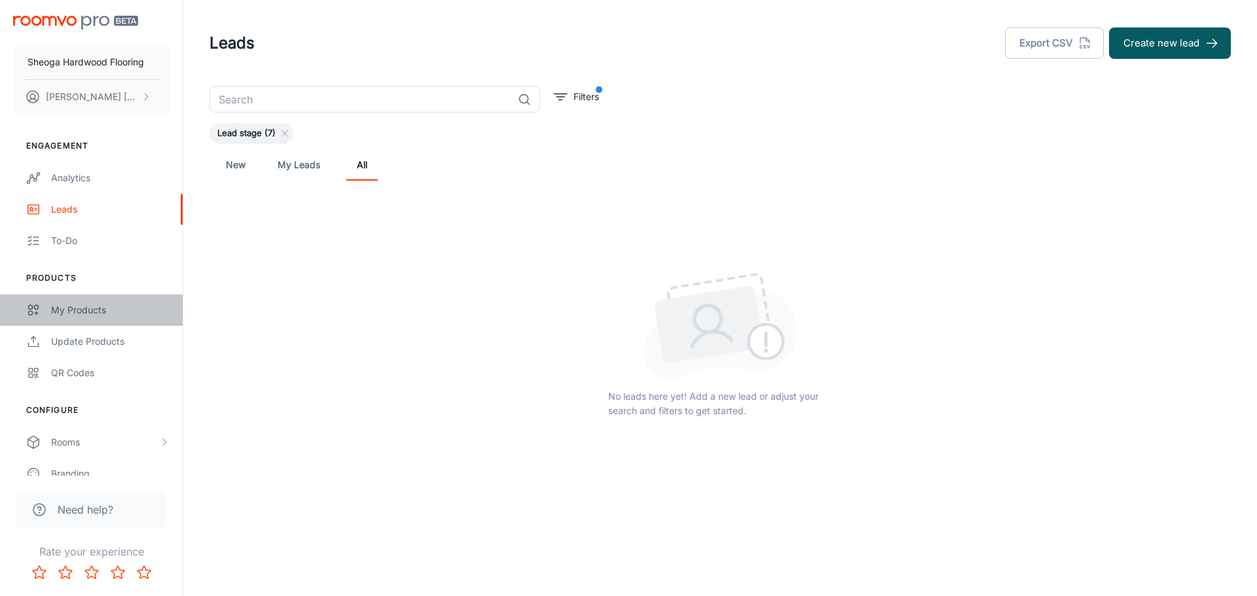
click at [74, 307] on div "My Products" at bounding box center [110, 310] width 119 height 14
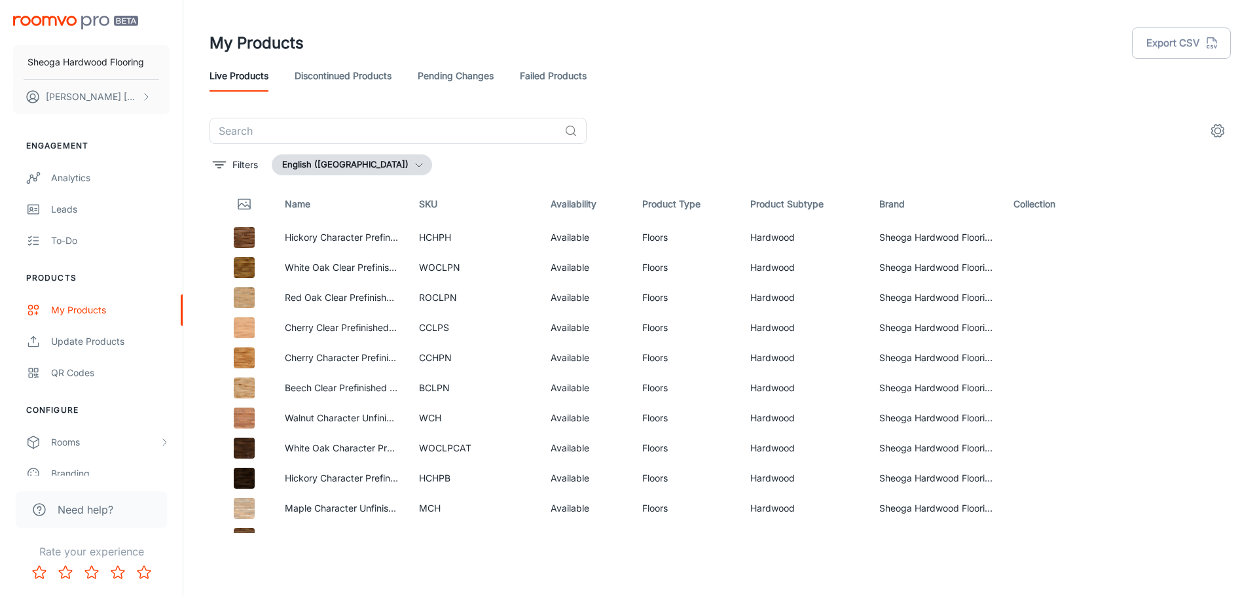
click at [441, 77] on link "Pending Changes" at bounding box center [456, 75] width 76 height 31
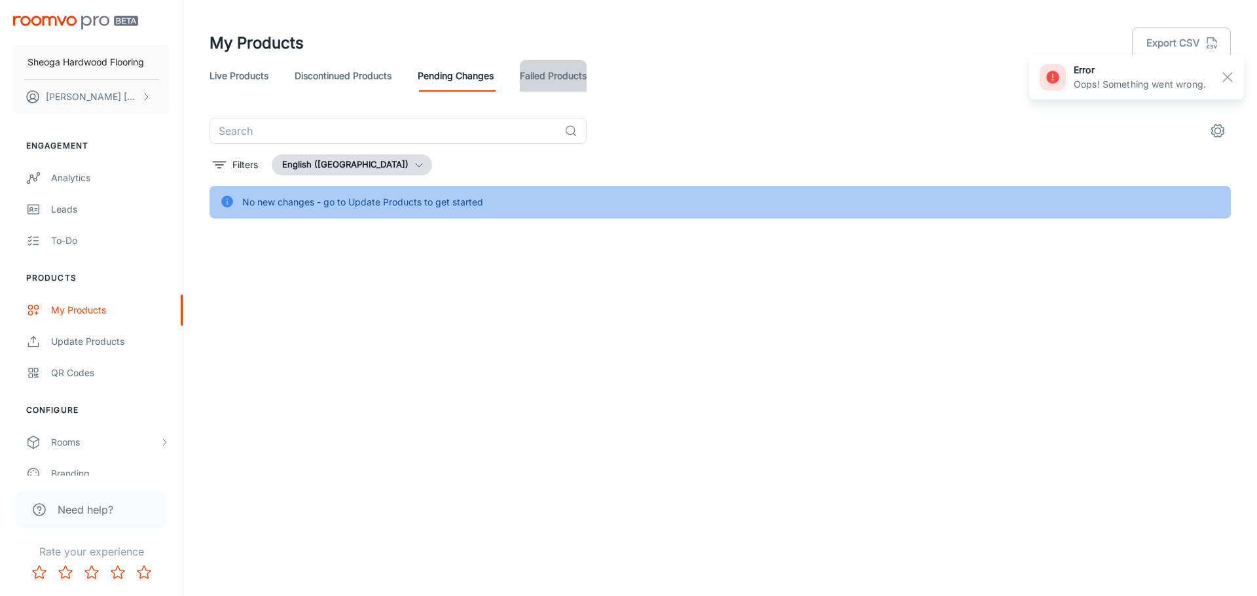
click at [553, 67] on link "Failed Products" at bounding box center [553, 75] width 67 height 31
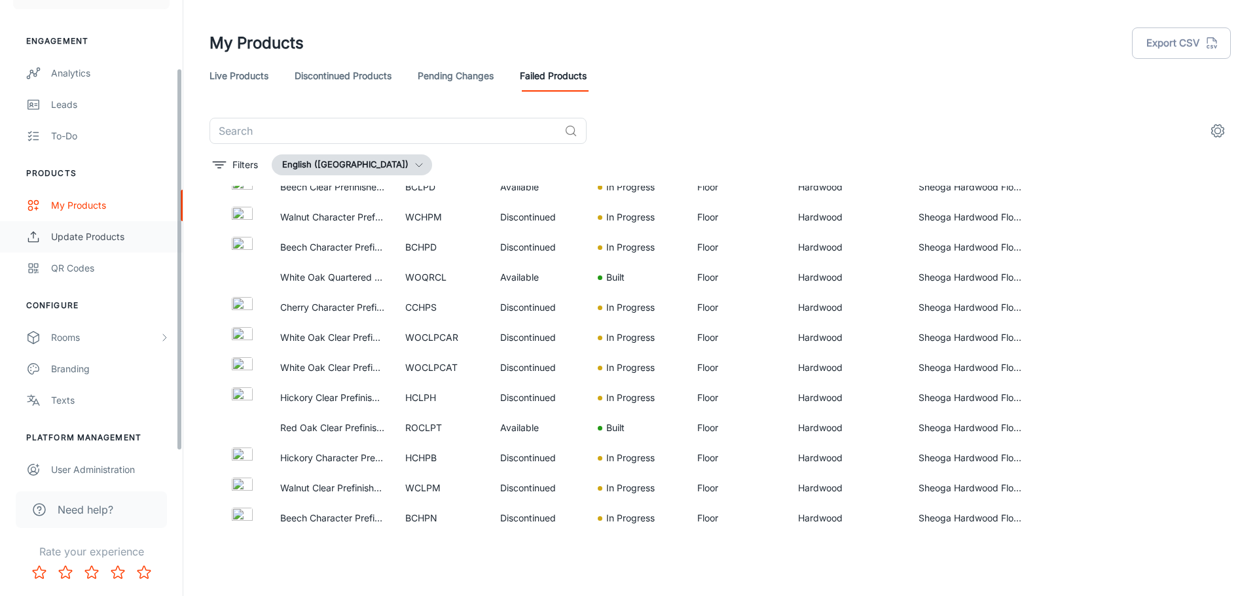
scroll to position [115, 0]
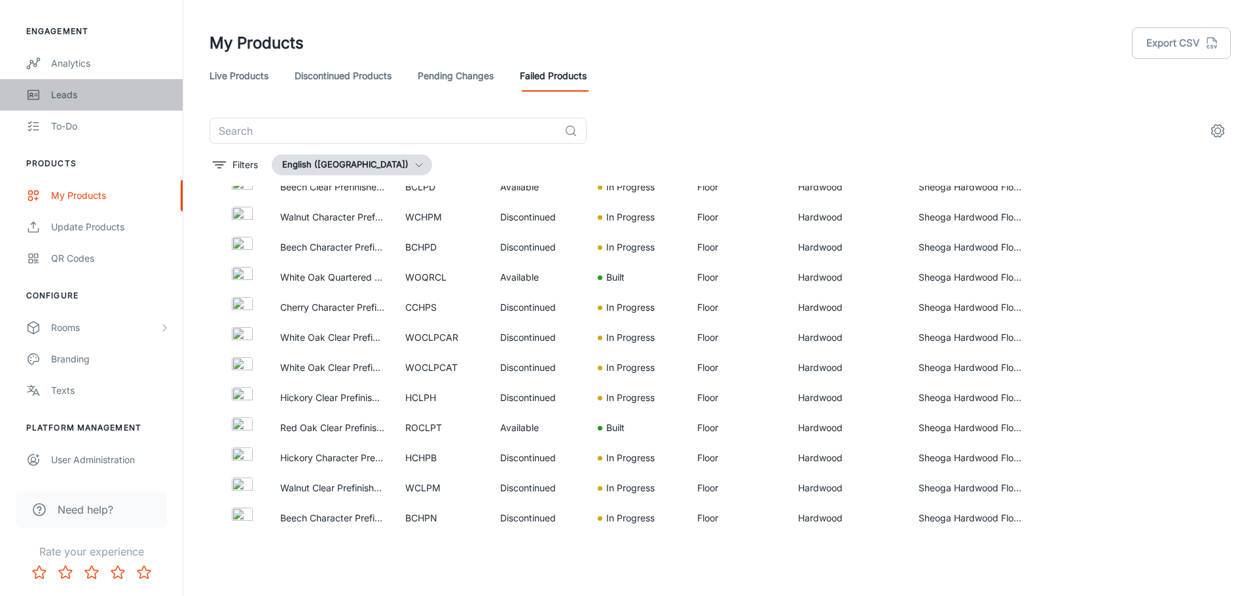
click at [60, 89] on div "Leads" at bounding box center [110, 95] width 119 height 14
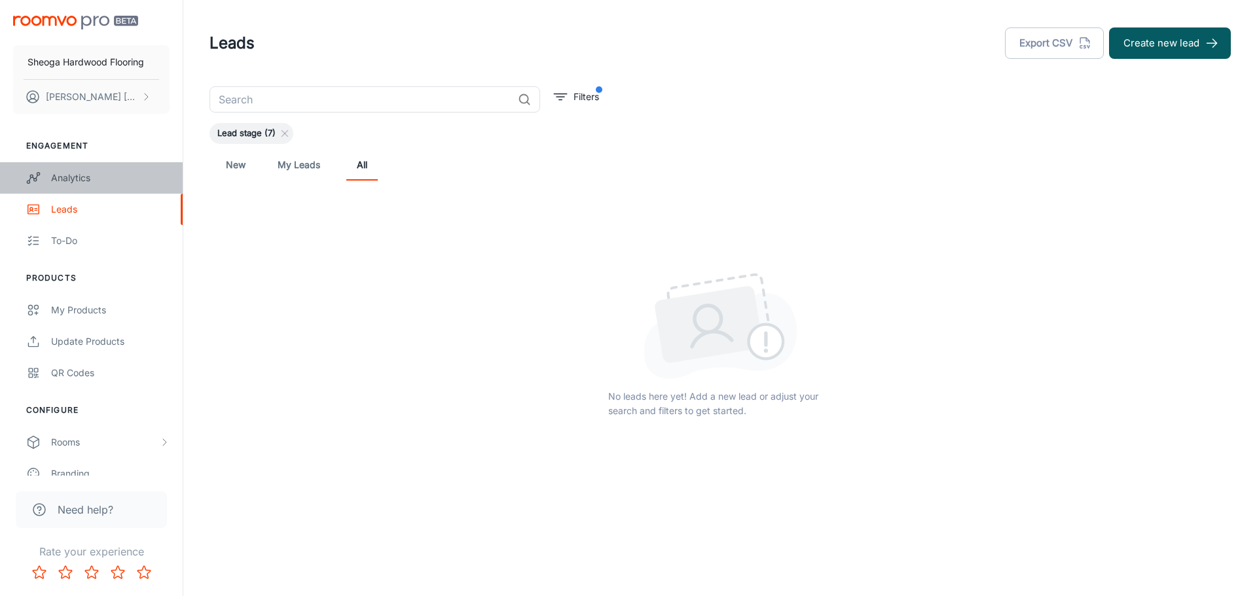
click at [67, 178] on div "Analytics" at bounding box center [110, 178] width 119 height 14
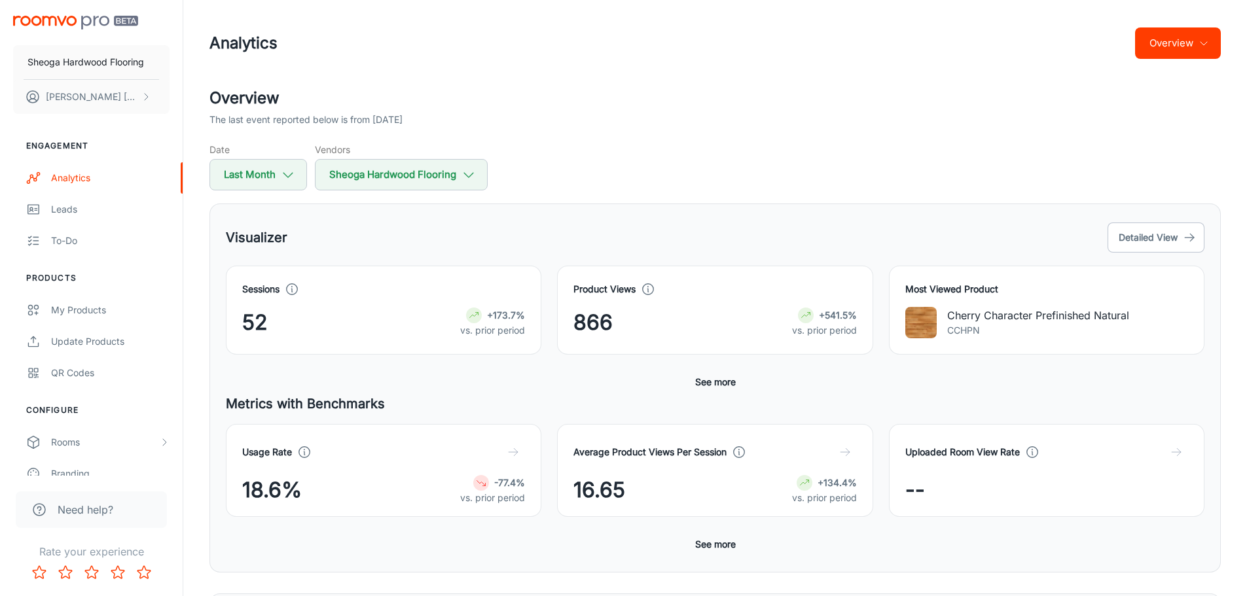
click at [33, 11] on div "[PERSON_NAME] Flooring [PERSON_NAME]" at bounding box center [91, 62] width 183 height 124
click at [43, 25] on img "scrollable content" at bounding box center [75, 23] width 125 height 14
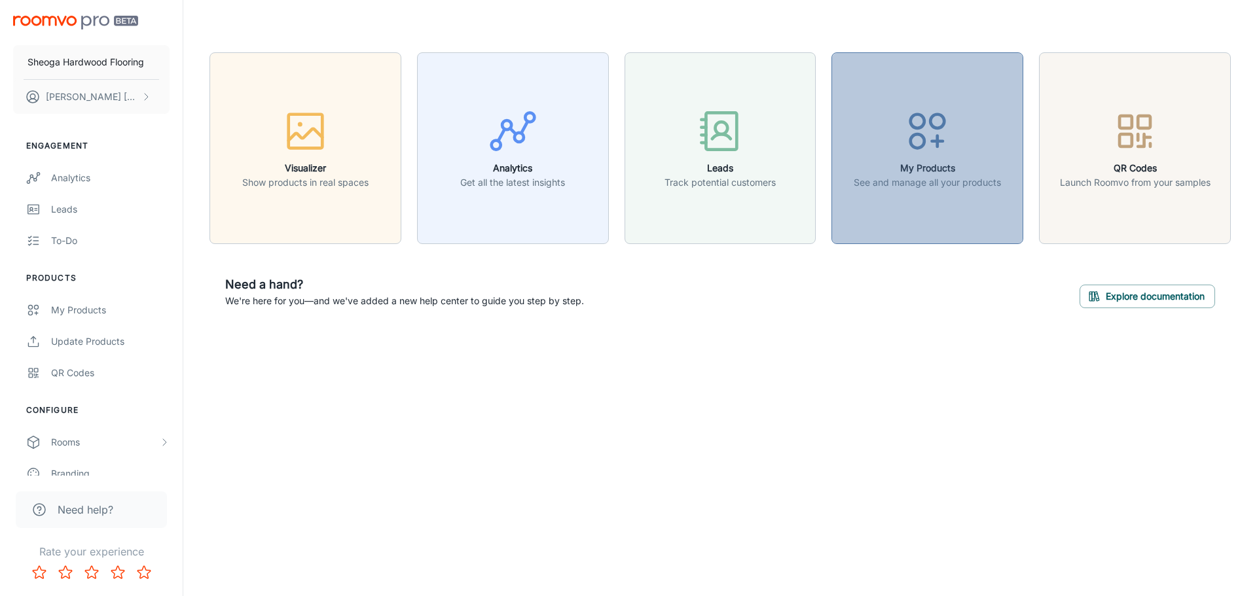
click at [894, 205] on button "My Products See and manage all your products" at bounding box center [927, 148] width 192 height 192
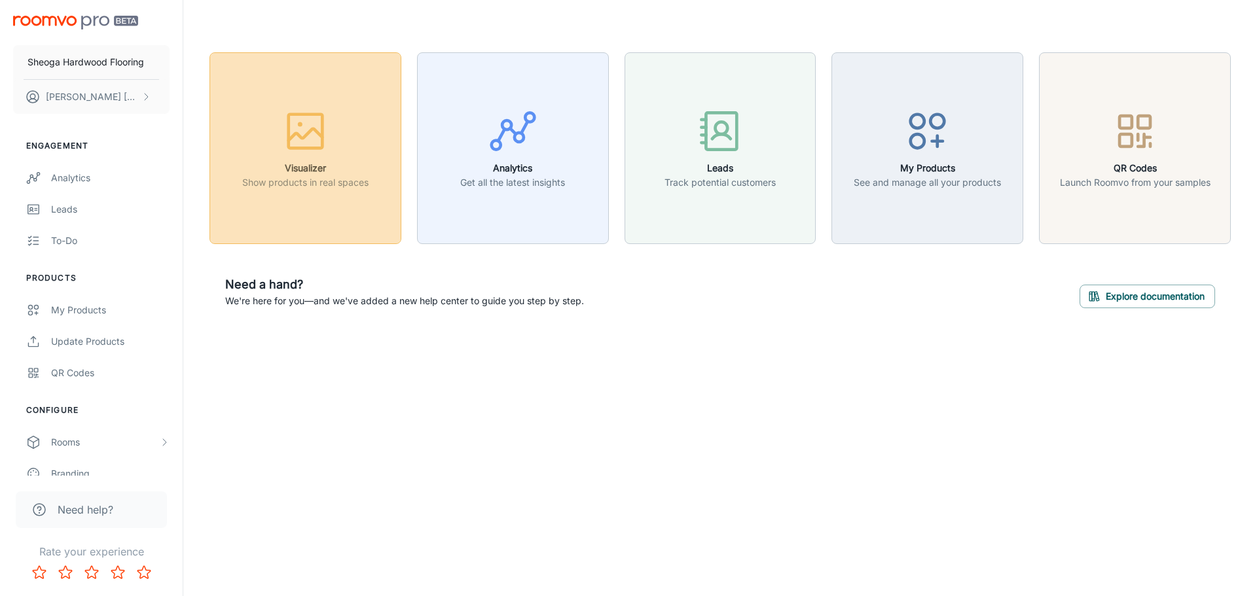
click at [335, 202] on button "Visualizer Show products in real spaces" at bounding box center [306, 148] width 192 height 192
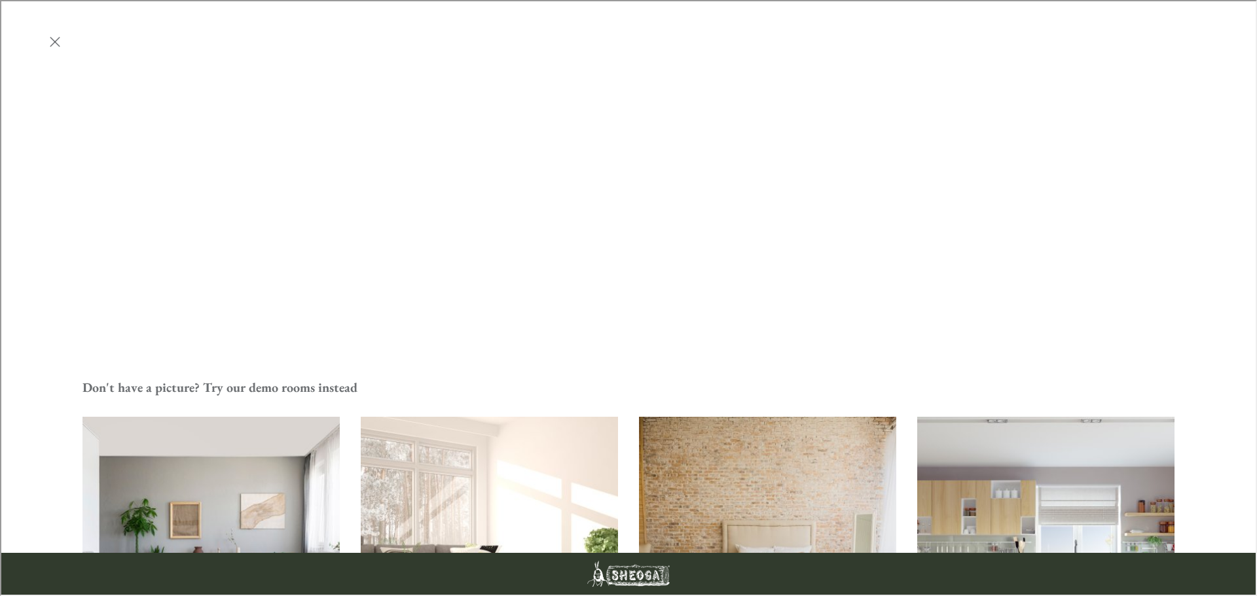
scroll to position [524, 0]
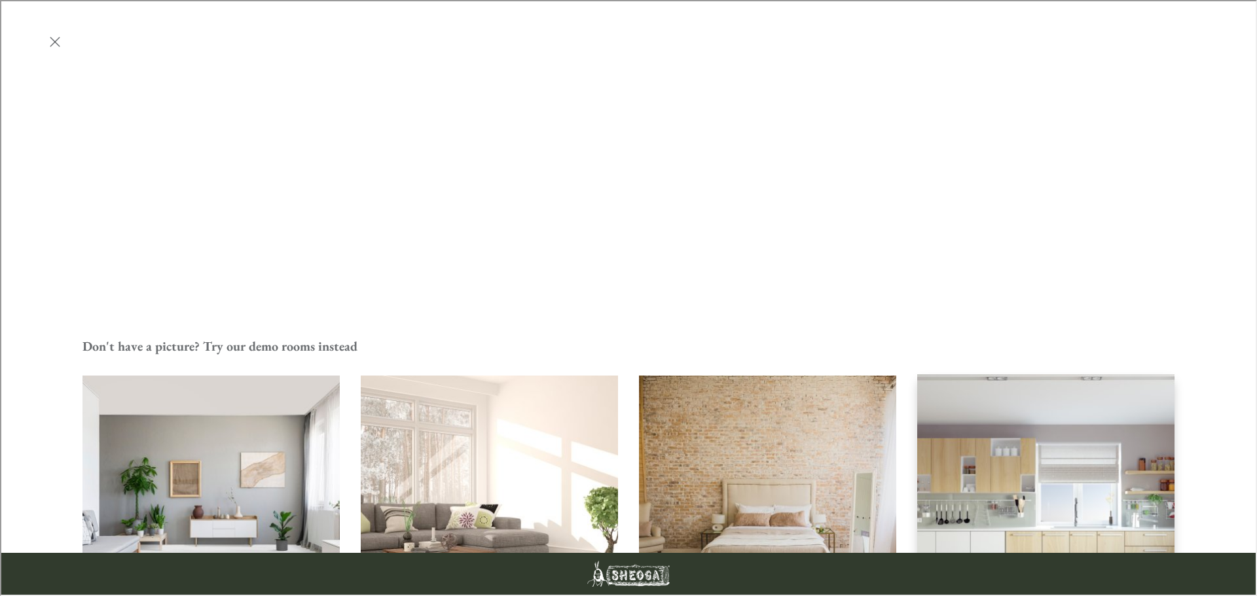
click at [894, 373] on img "Kitchen" at bounding box center [1046, 503] width 260 height 261
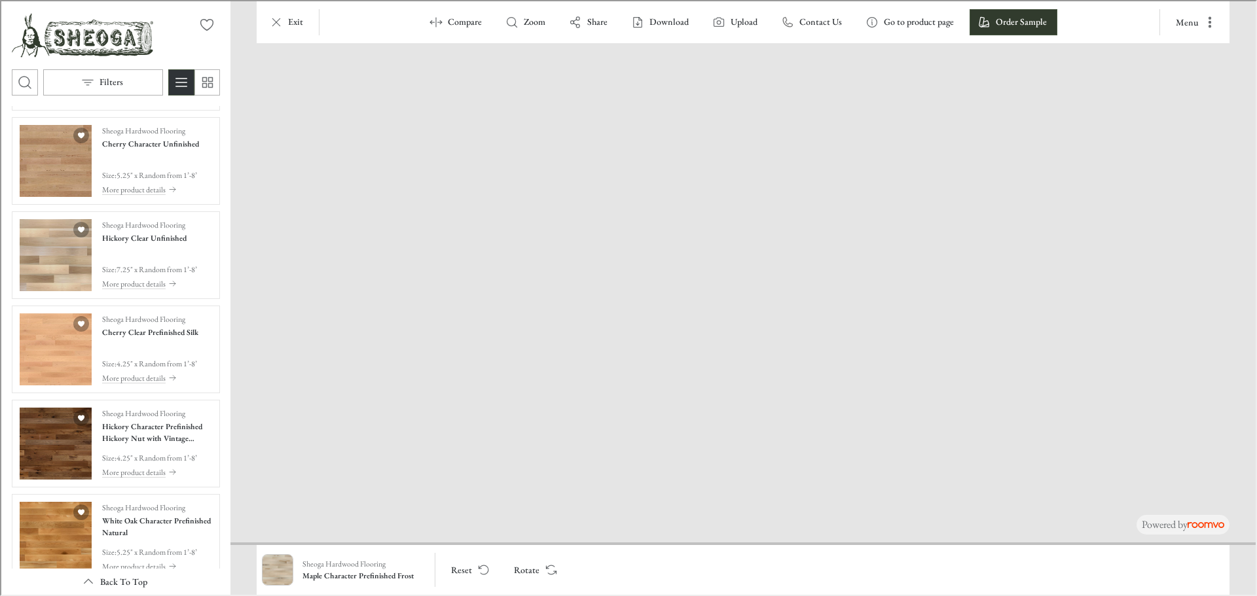
drag, startPoint x: 785, startPoint y: 405, endPoint x: 862, endPoint y: 45, distance: 368.3
drag, startPoint x: 474, startPoint y: 464, endPoint x: 1059, endPoint y: 316, distance: 603.1
drag, startPoint x: 941, startPoint y: 483, endPoint x: 649, endPoint y: 249, distance: 374.5
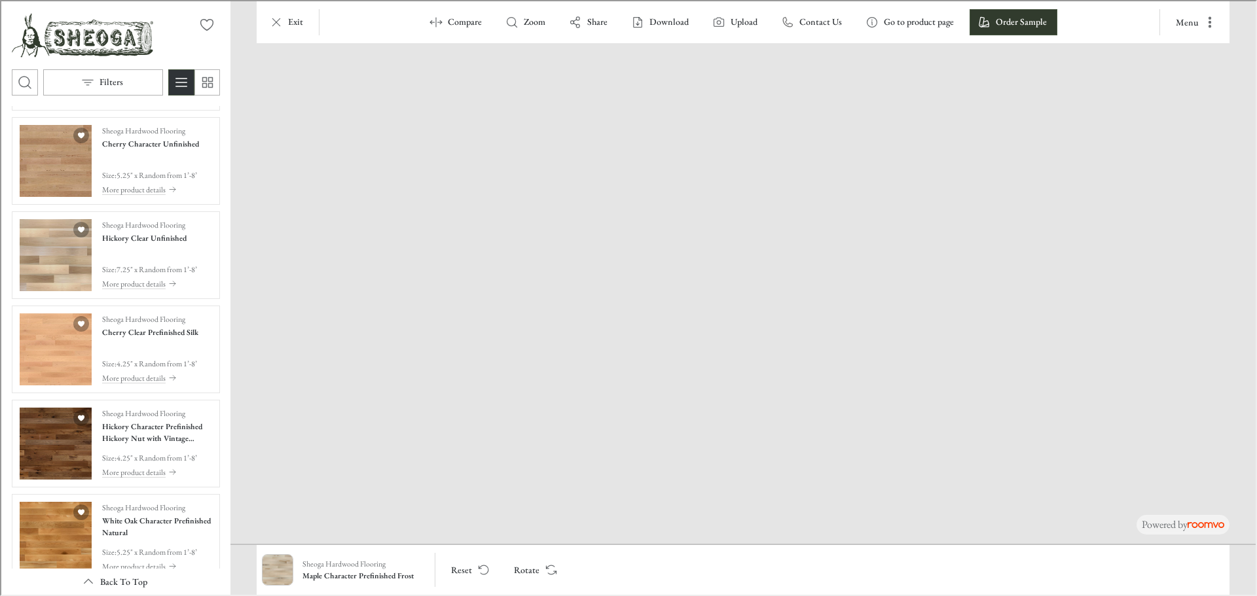
click at [641, 210] on img at bounding box center [704, 85] width 1872 height 917
drag, startPoint x: 579, startPoint y: 511, endPoint x: 658, endPoint y: 405, distance: 132.0
click at [684, 392] on img at bounding box center [741, 293] width 1025 height 502
click at [71, 392] on img "See White Oak Character Prefinished Natural in the room" at bounding box center [54, 537] width 72 height 72
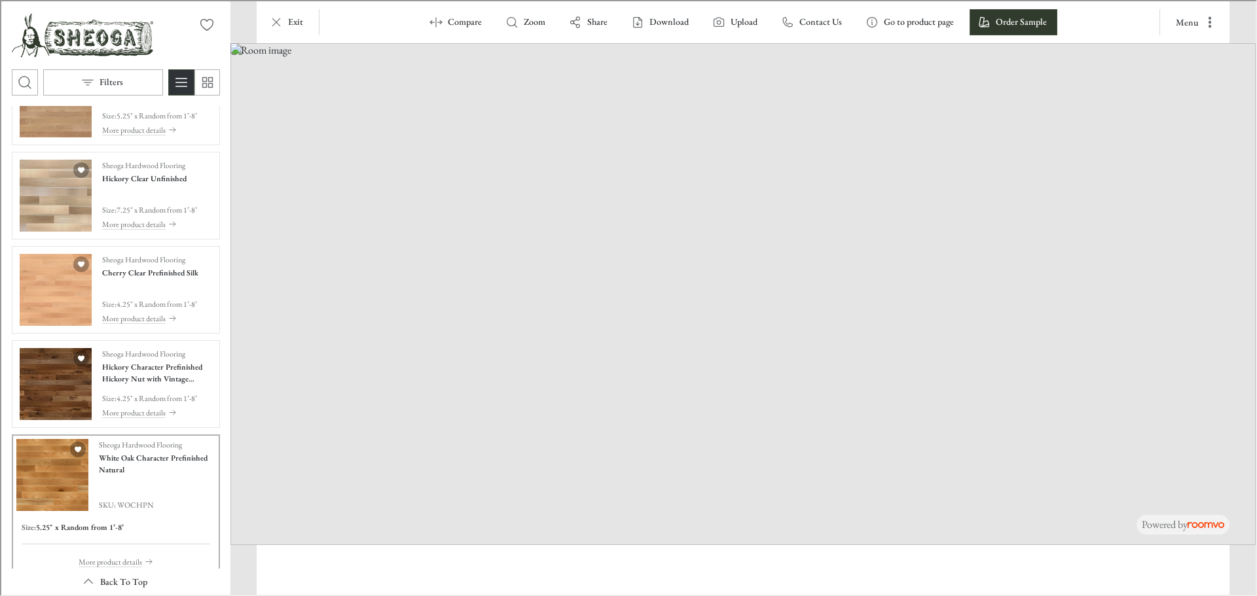
scroll to position [464, 0]
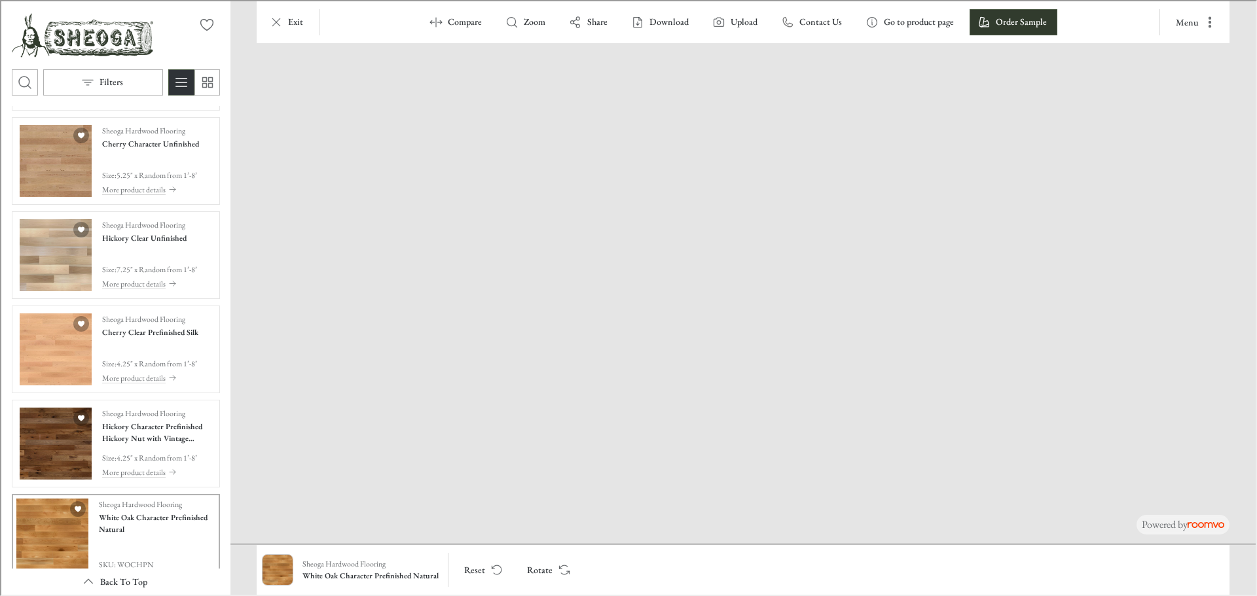
drag, startPoint x: 655, startPoint y: 526, endPoint x: 629, endPoint y: 86, distance: 441.4
drag, startPoint x: 867, startPoint y: 498, endPoint x: 795, endPoint y: 285, distance: 224.6
click at [795, 285] on img at bounding box center [741, 293] width 1025 height 502
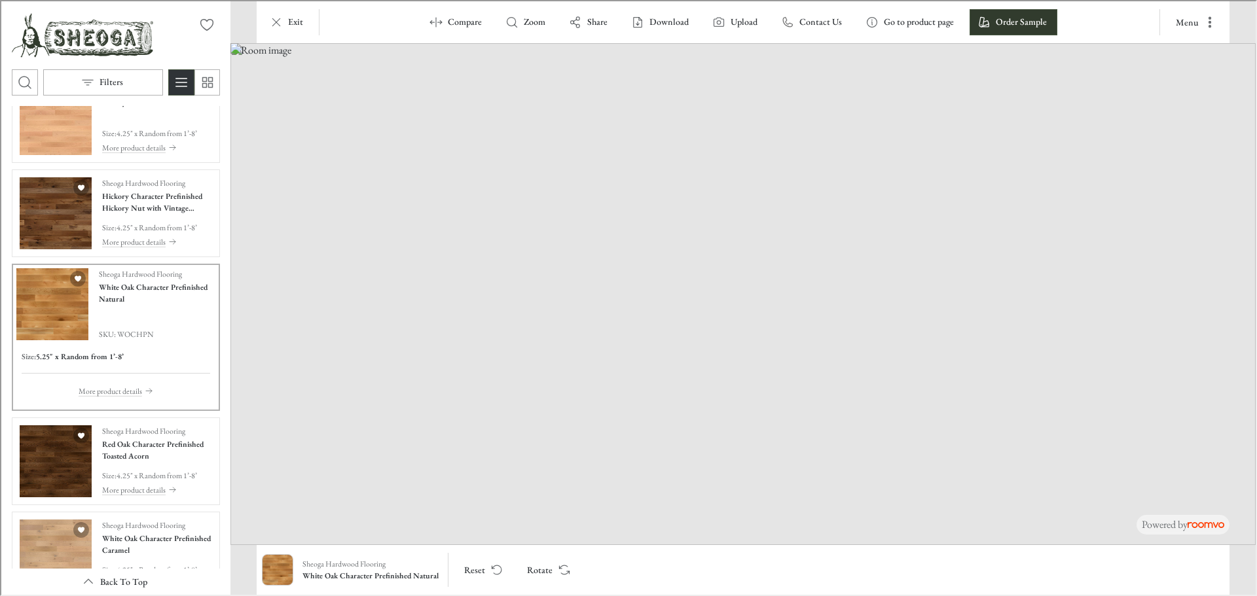
scroll to position [857, 0]
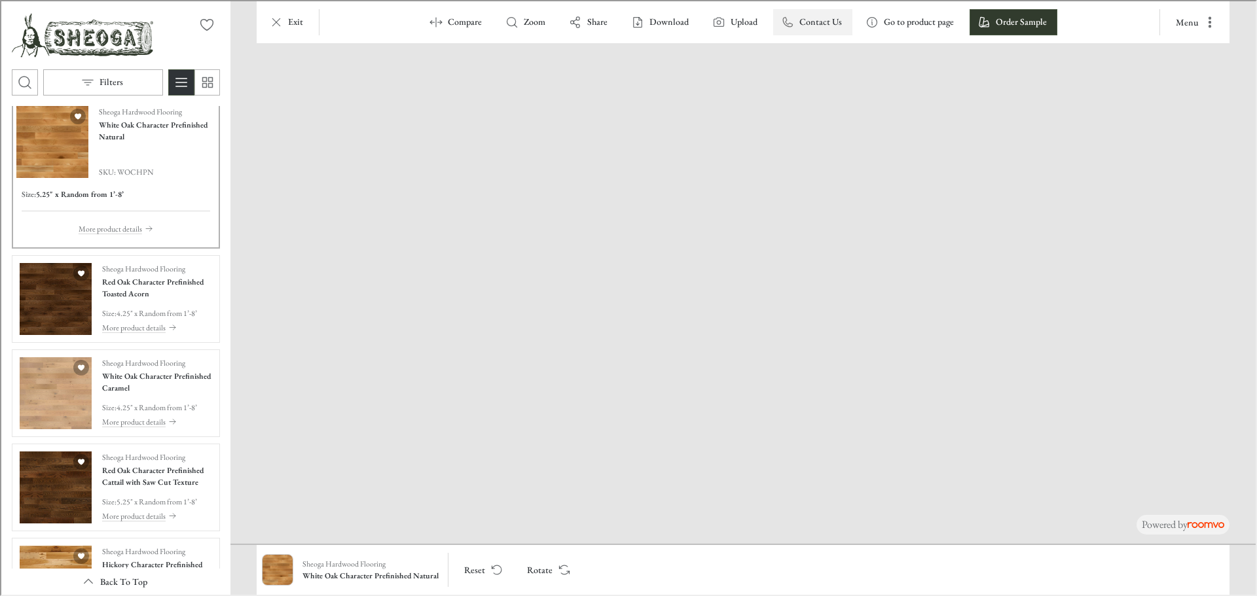
drag, startPoint x: 750, startPoint y: 455, endPoint x: 799, endPoint y: 16, distance: 441.3
click at [801, 10] on img at bounding box center [772, 21] width 2140 height 1048
drag, startPoint x: 814, startPoint y: 430, endPoint x: 812, endPoint y: 382, distance: 48.5
click at [812, 382] on img at bounding box center [769, 21] width 2140 height 1048
drag, startPoint x: 809, startPoint y: 382, endPoint x: 796, endPoint y: 217, distance: 166.1
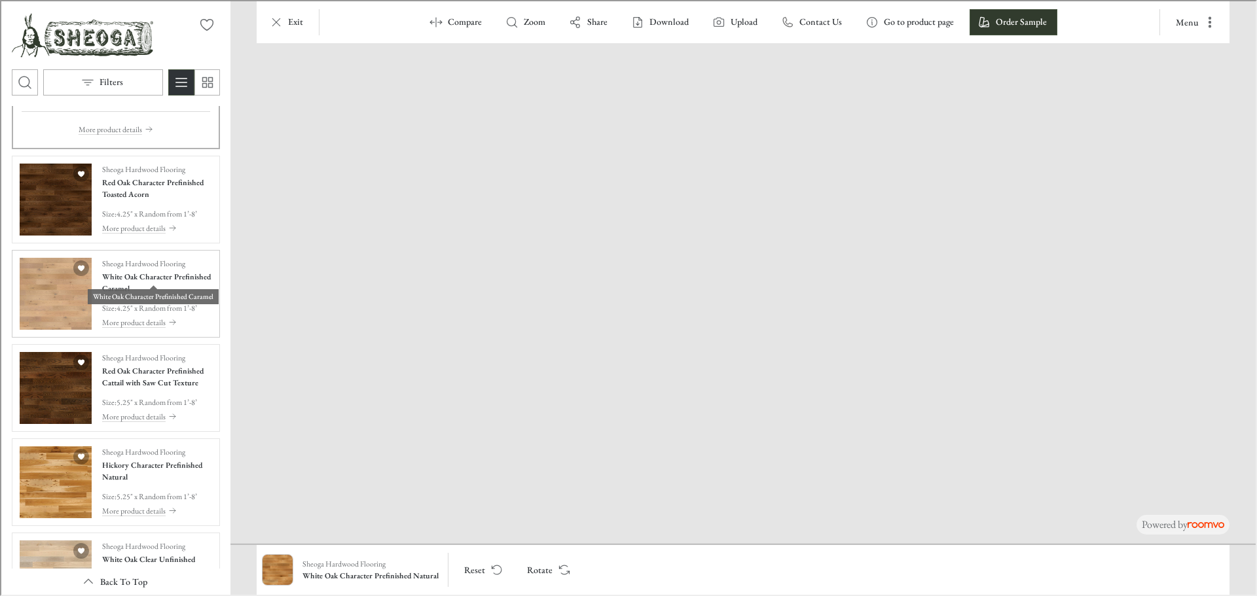
scroll to position [988, 0]
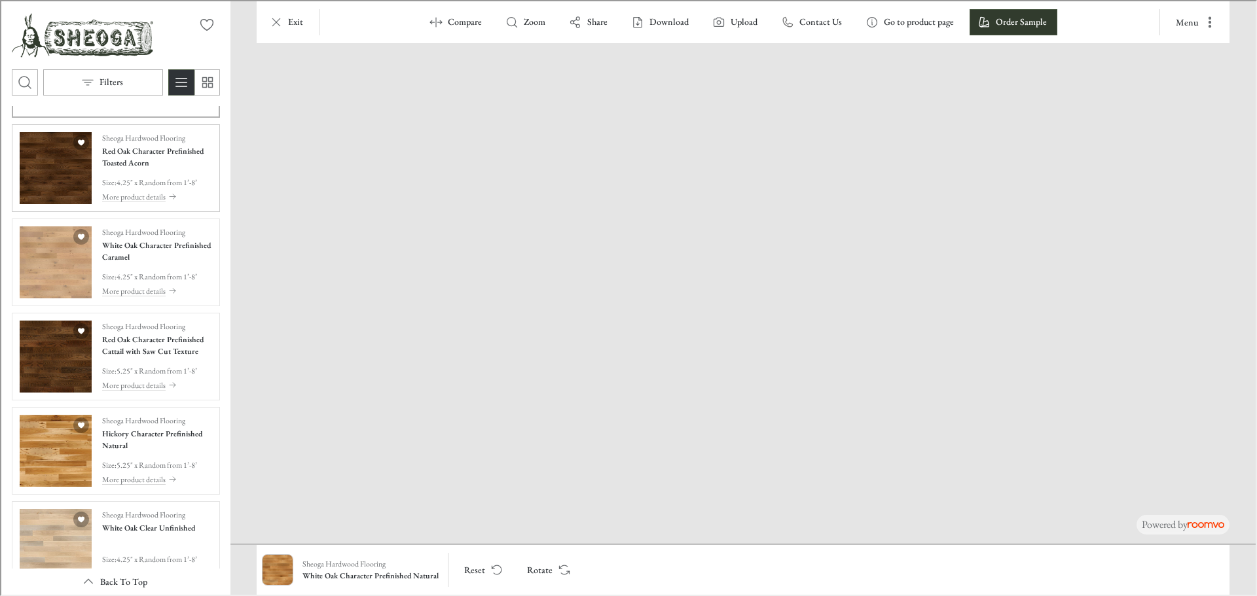
click at [70, 165] on img "See Red Oak Character Prefinished Toasted Acorn in the room" at bounding box center [54, 167] width 72 height 72
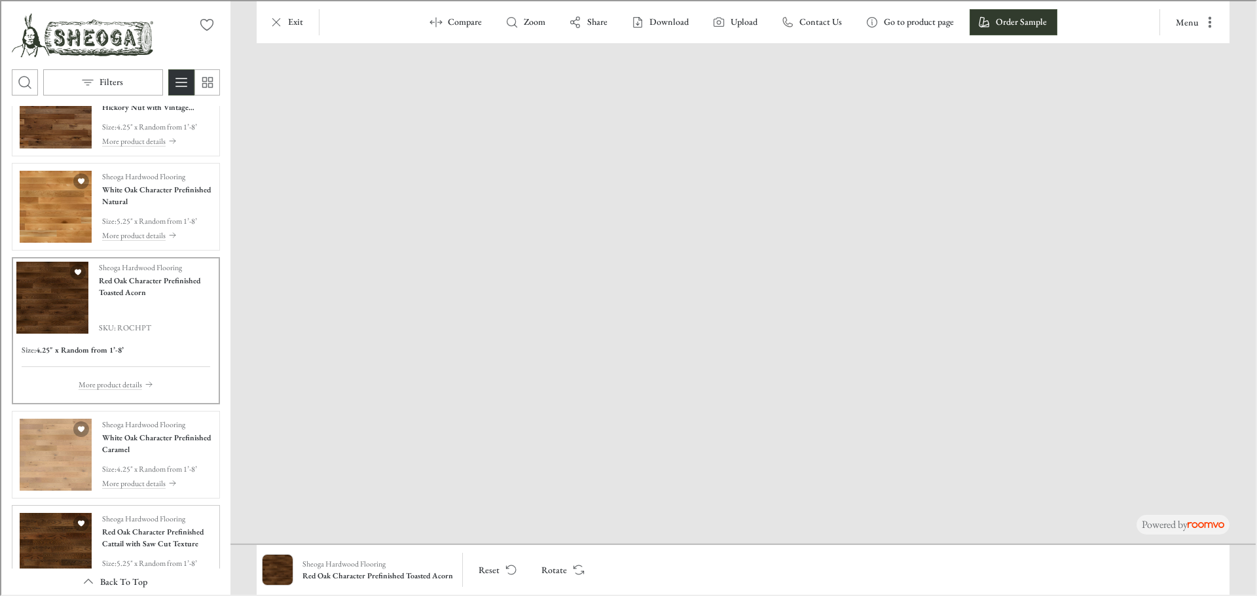
scroll to position [792, 0]
